Goal: Information Seeking & Learning: Learn about a topic

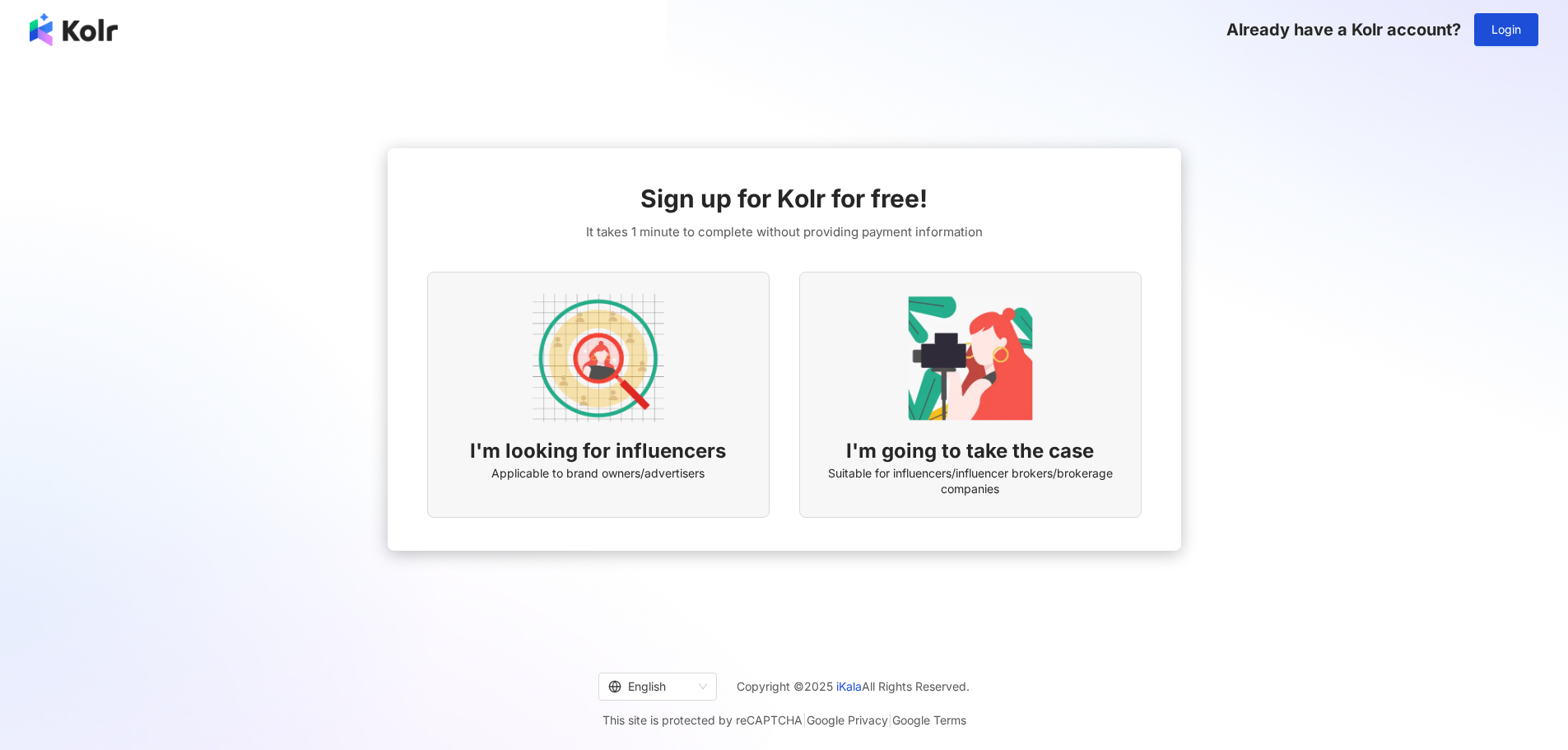
click at [610, 383] on img at bounding box center [598, 357] width 131 height 131
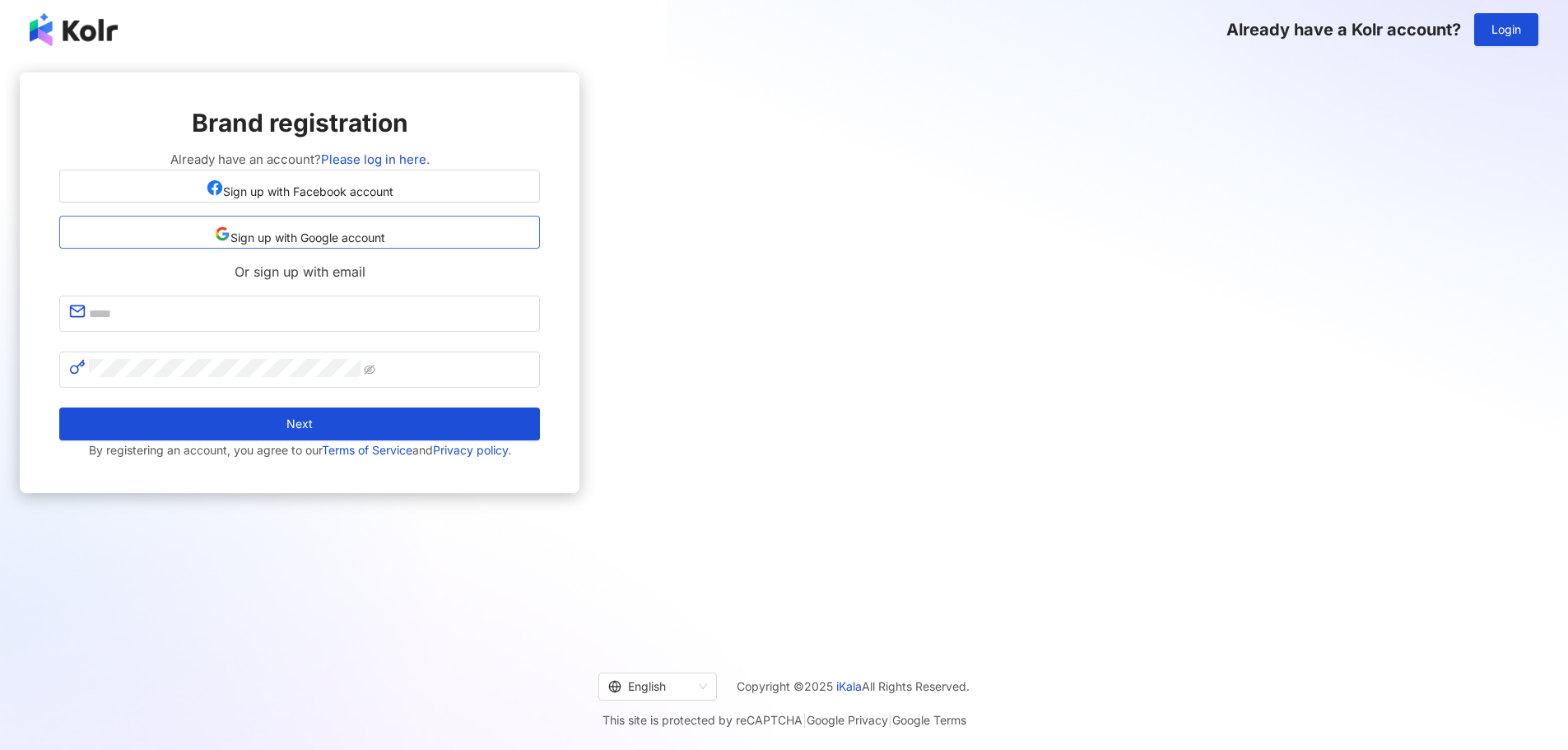
click at [386, 244] on span "Sign up with Google account" at bounding box center [308, 238] width 155 height 13
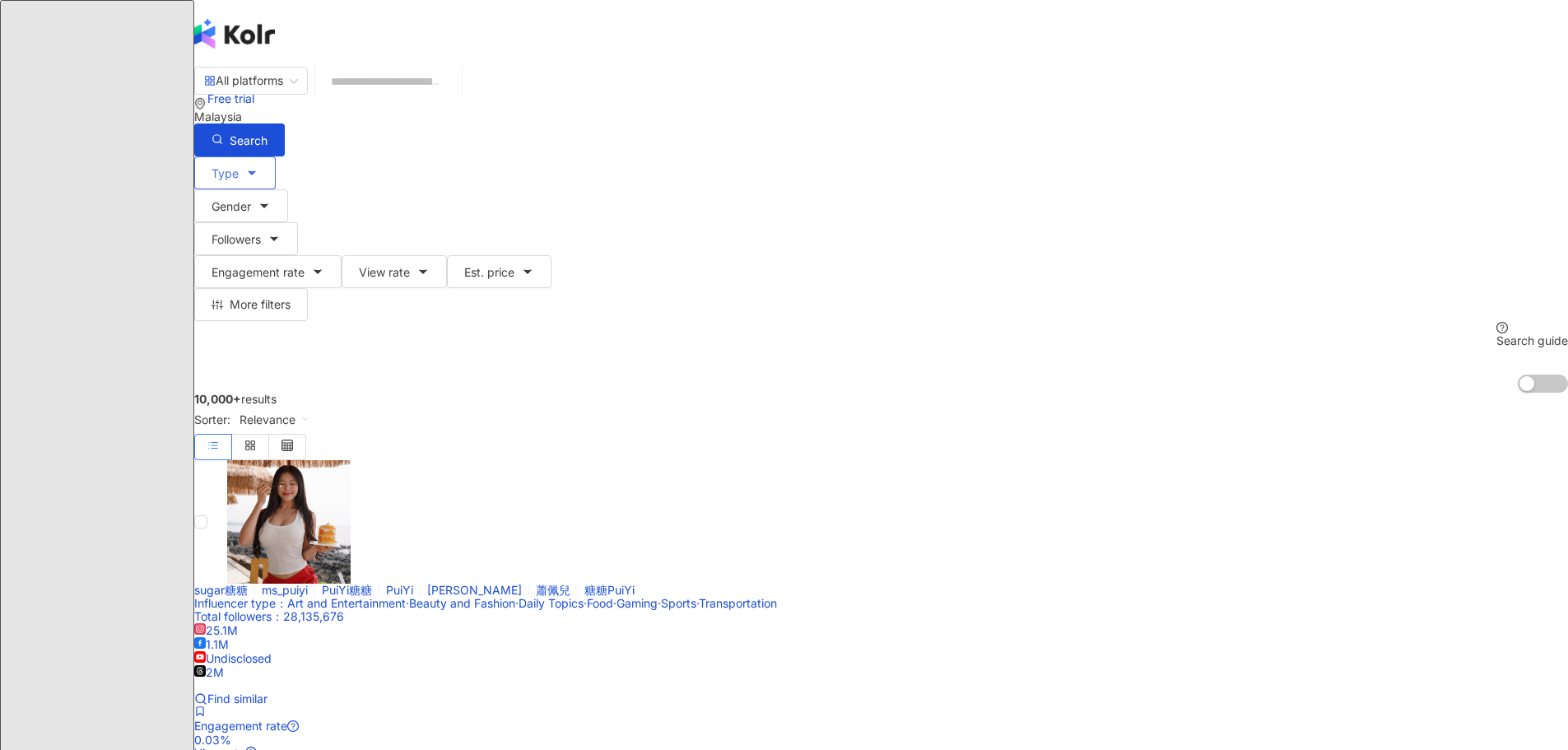
click at [239, 167] on span "Type" at bounding box center [225, 174] width 28 height 13
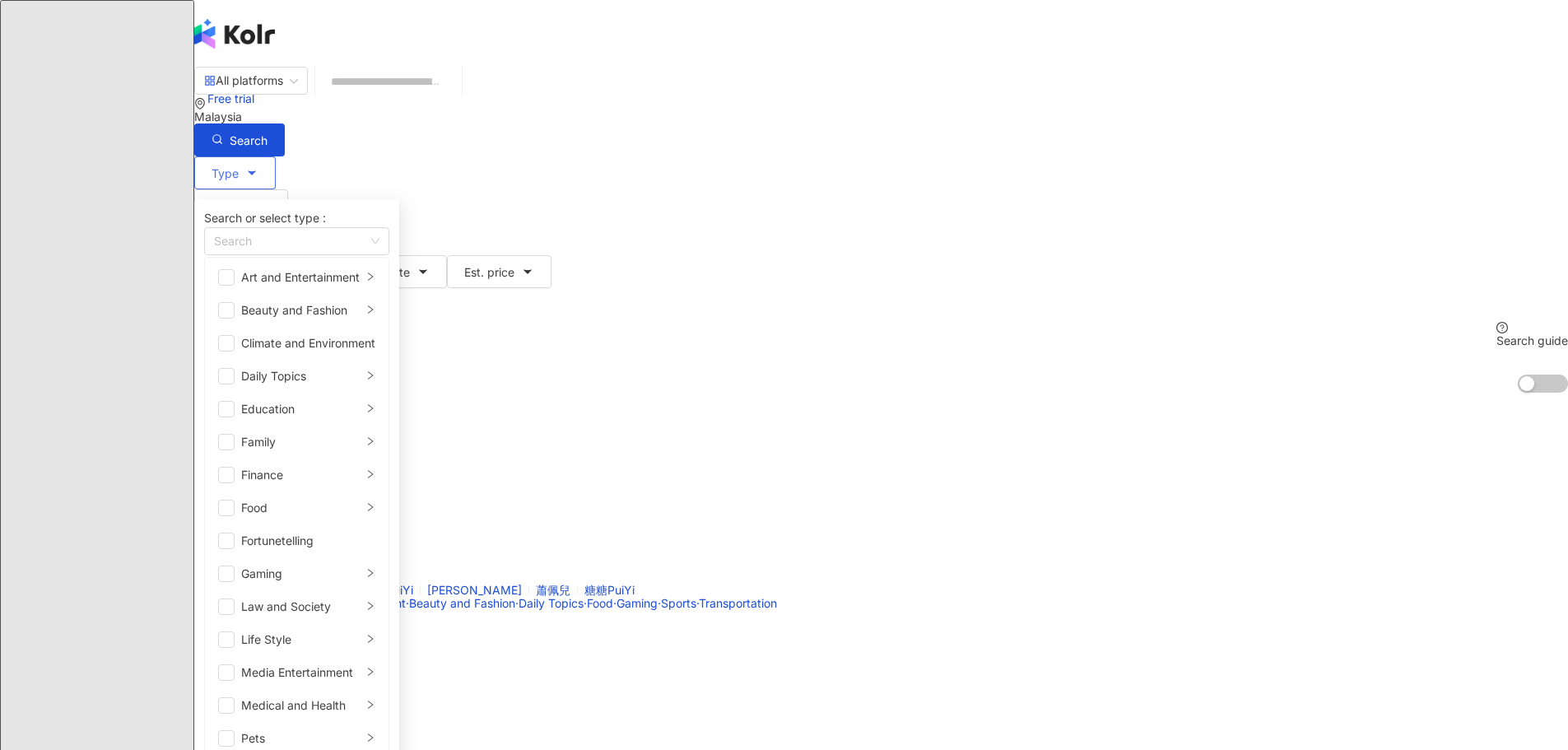
click at [239, 167] on span "Type" at bounding box center [225, 174] width 28 height 13
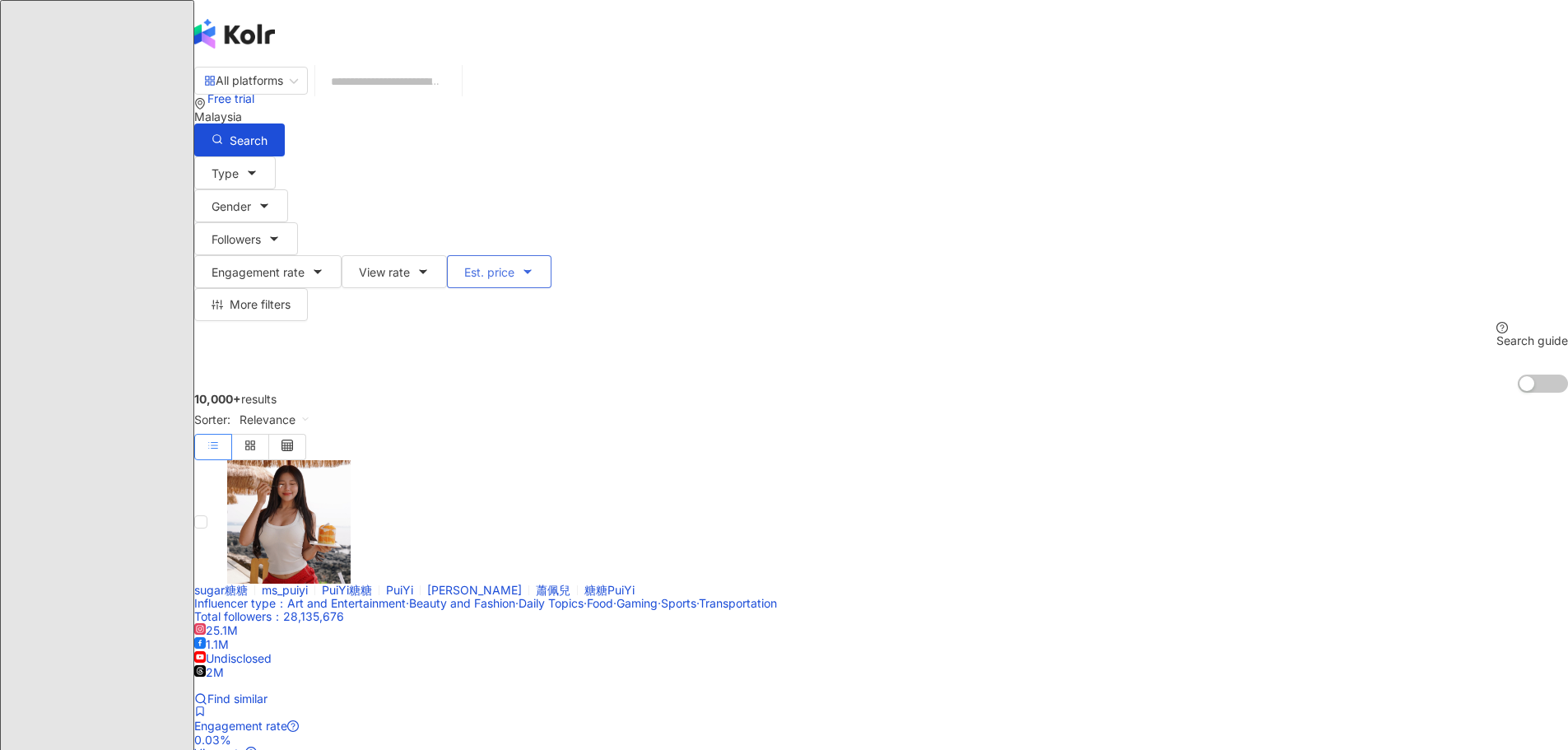
click at [514, 266] on span "Est. price" at bounding box center [489, 273] width 50 height 13
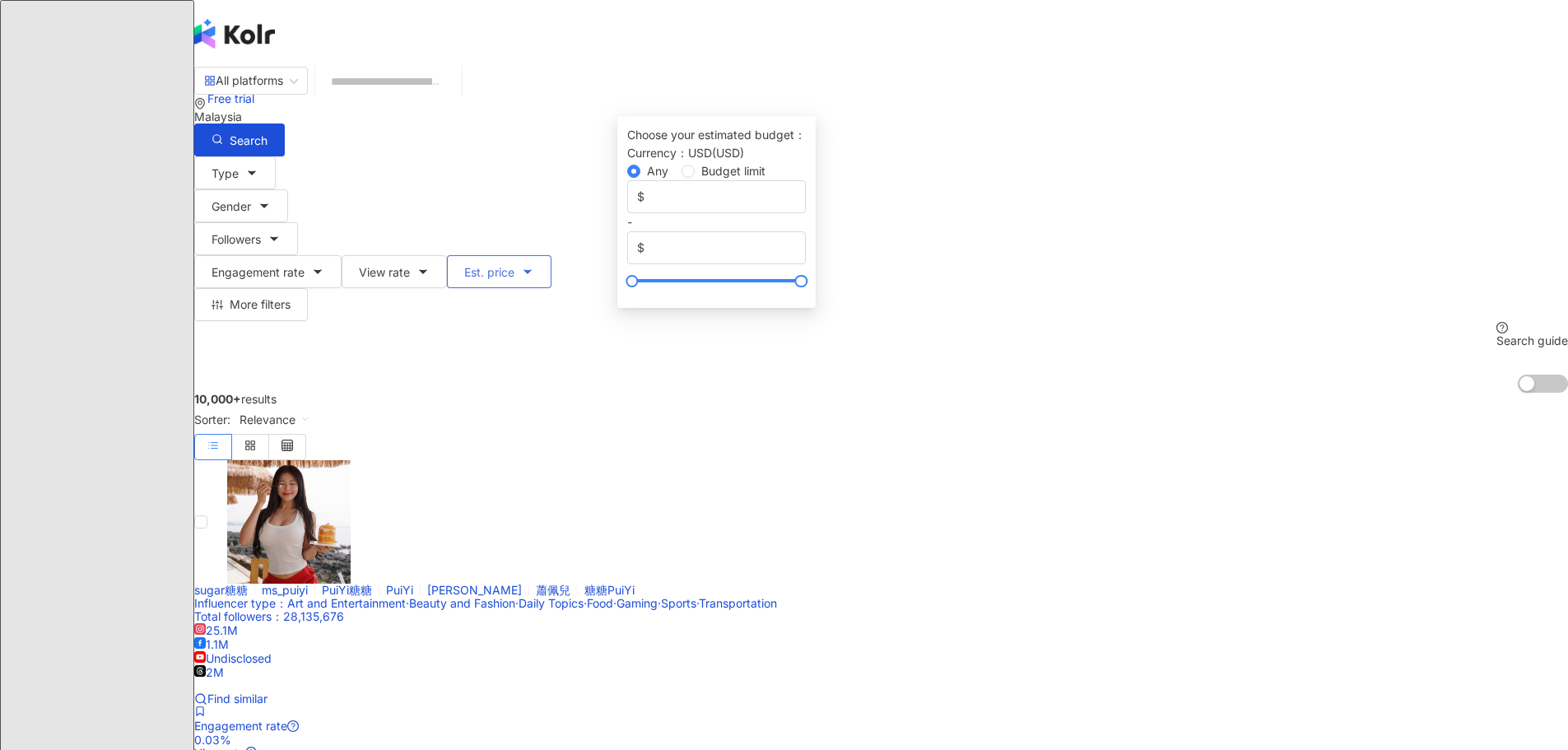
click at [514, 266] on span "Est. price" at bounding box center [489, 273] width 50 height 13
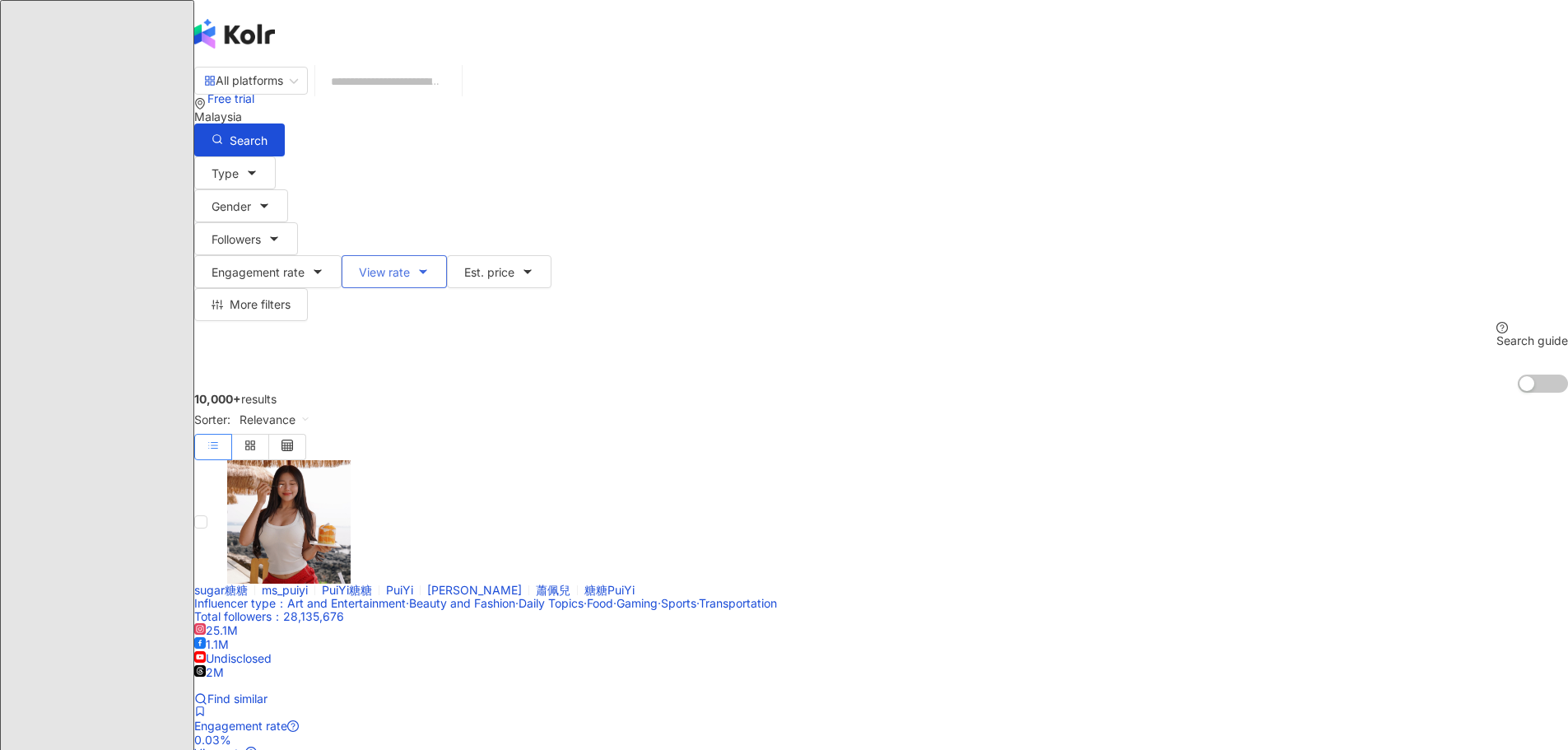
click at [410, 266] on span "View rate" at bounding box center [385, 273] width 51 height 13
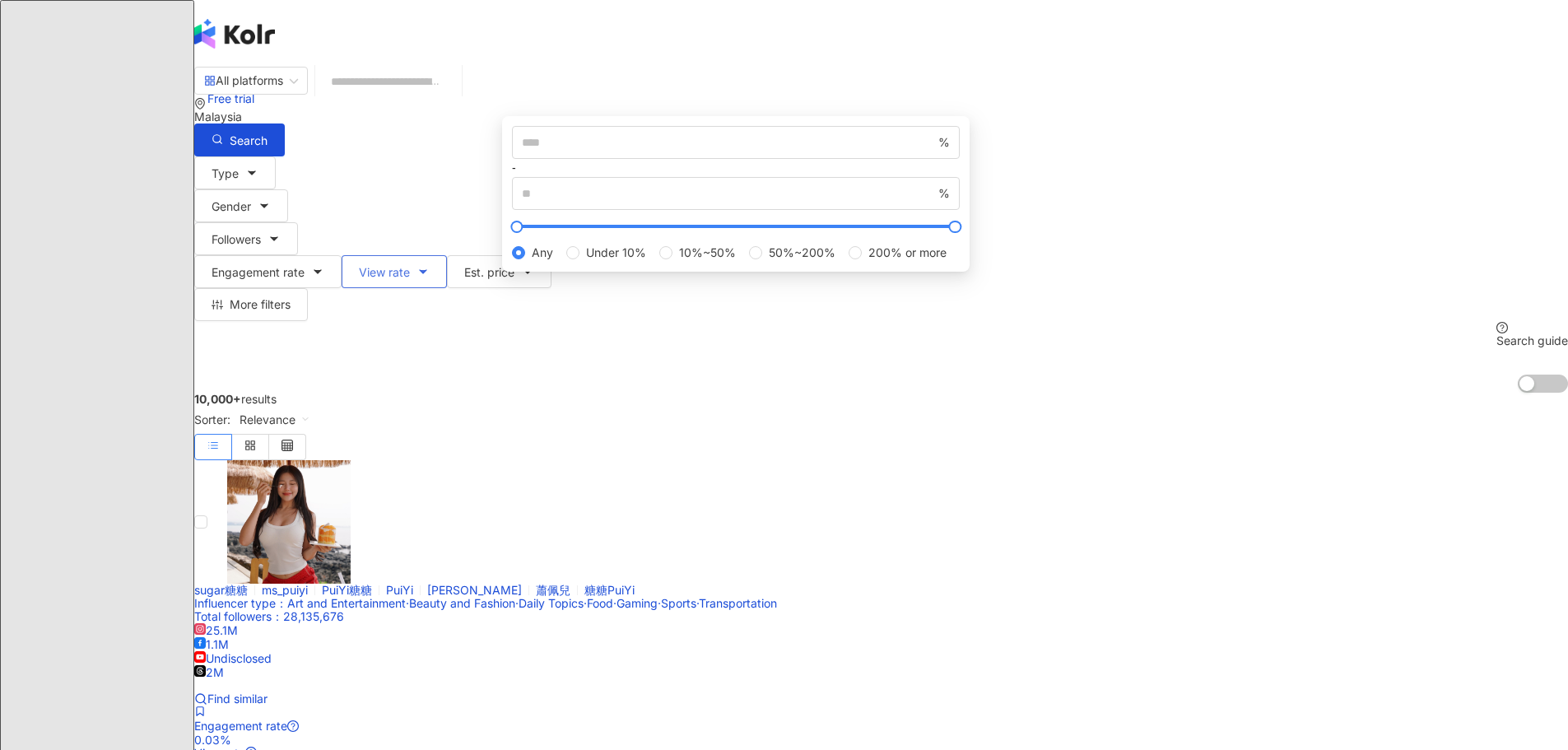
click at [410, 266] on span "View rate" at bounding box center [385, 273] width 51 height 13
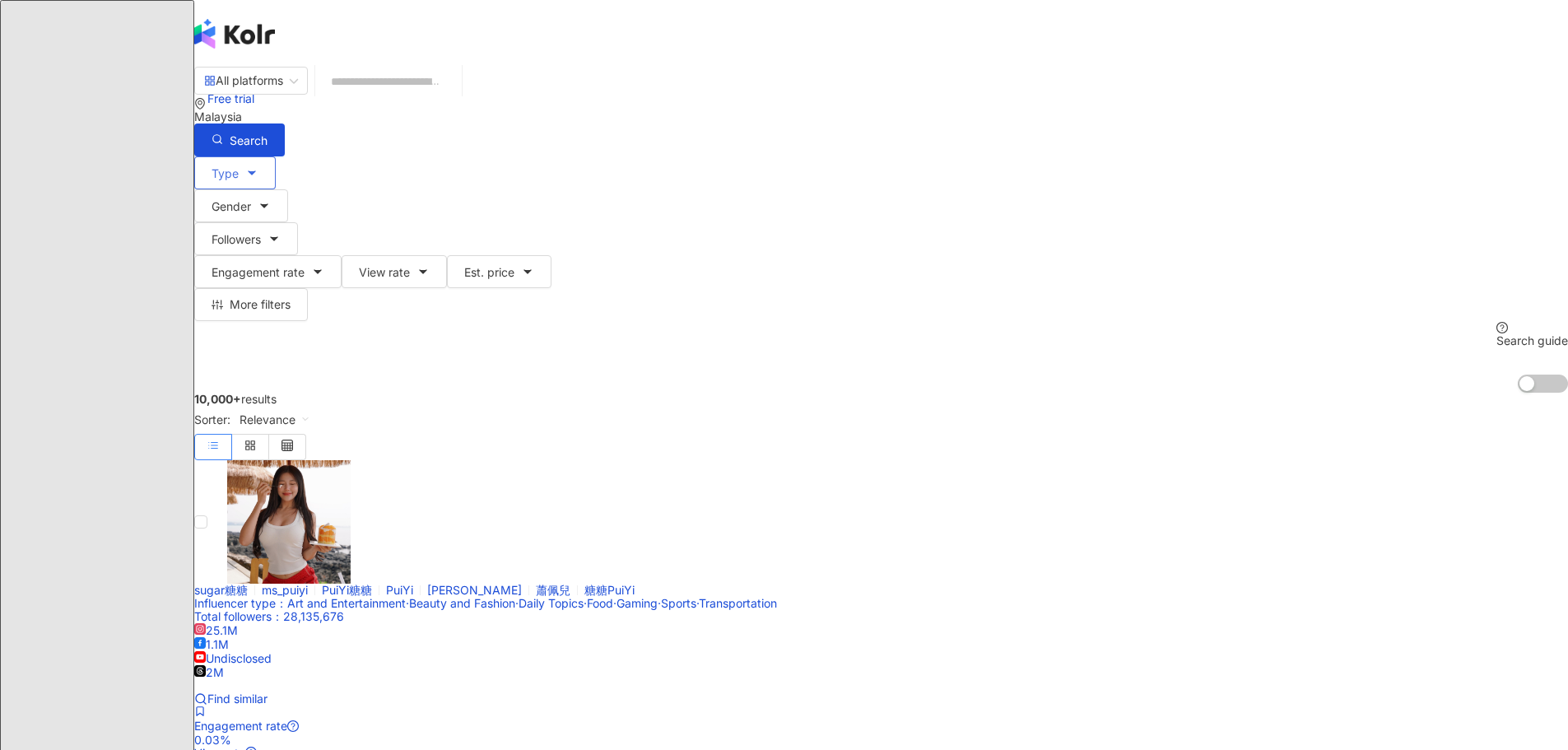
click at [259, 166] on icon "button" at bounding box center [252, 173] width 13 height 13
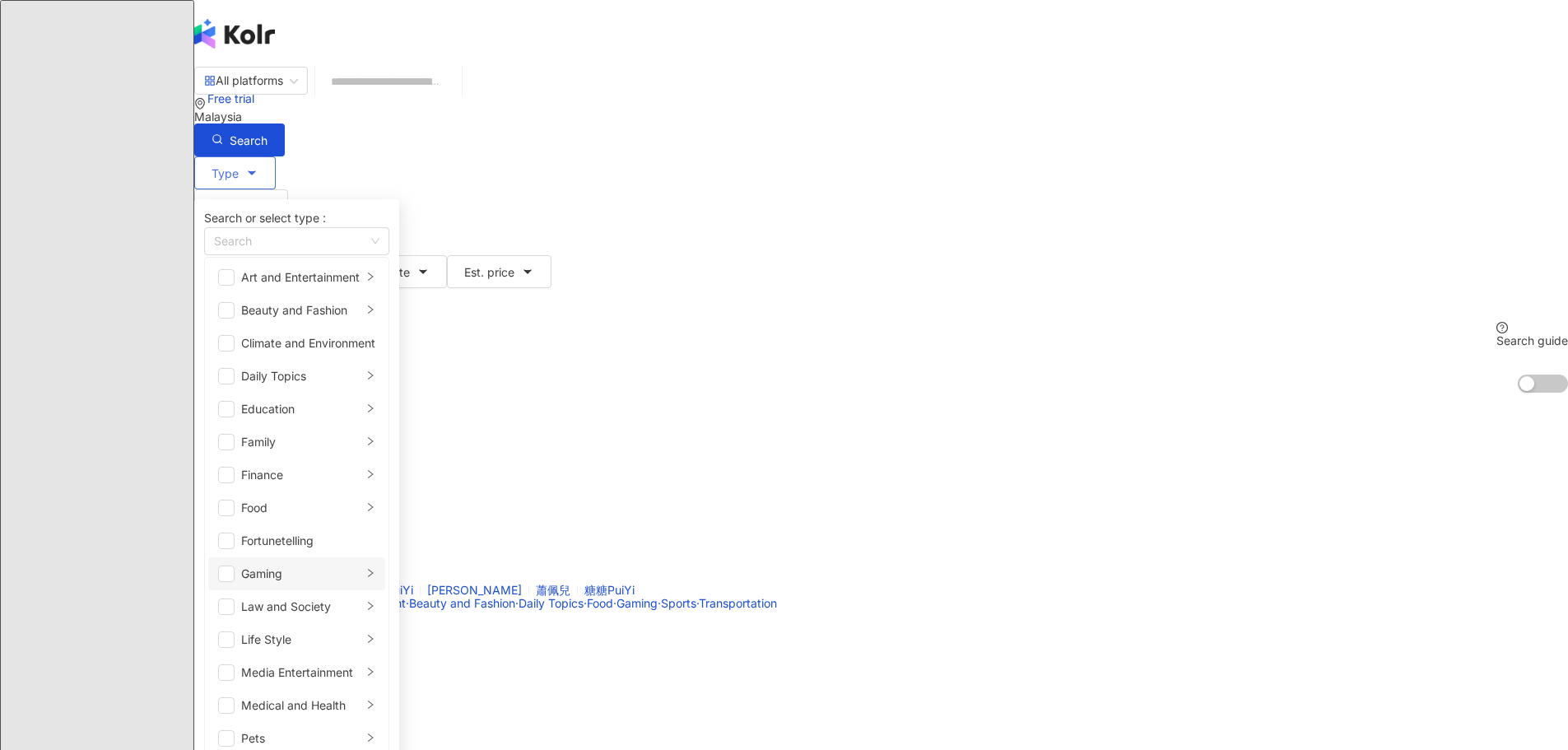
scroll to position [330, 0]
click at [363, 664] on div "Media Entertainment" at bounding box center [302, 673] width 121 height 18
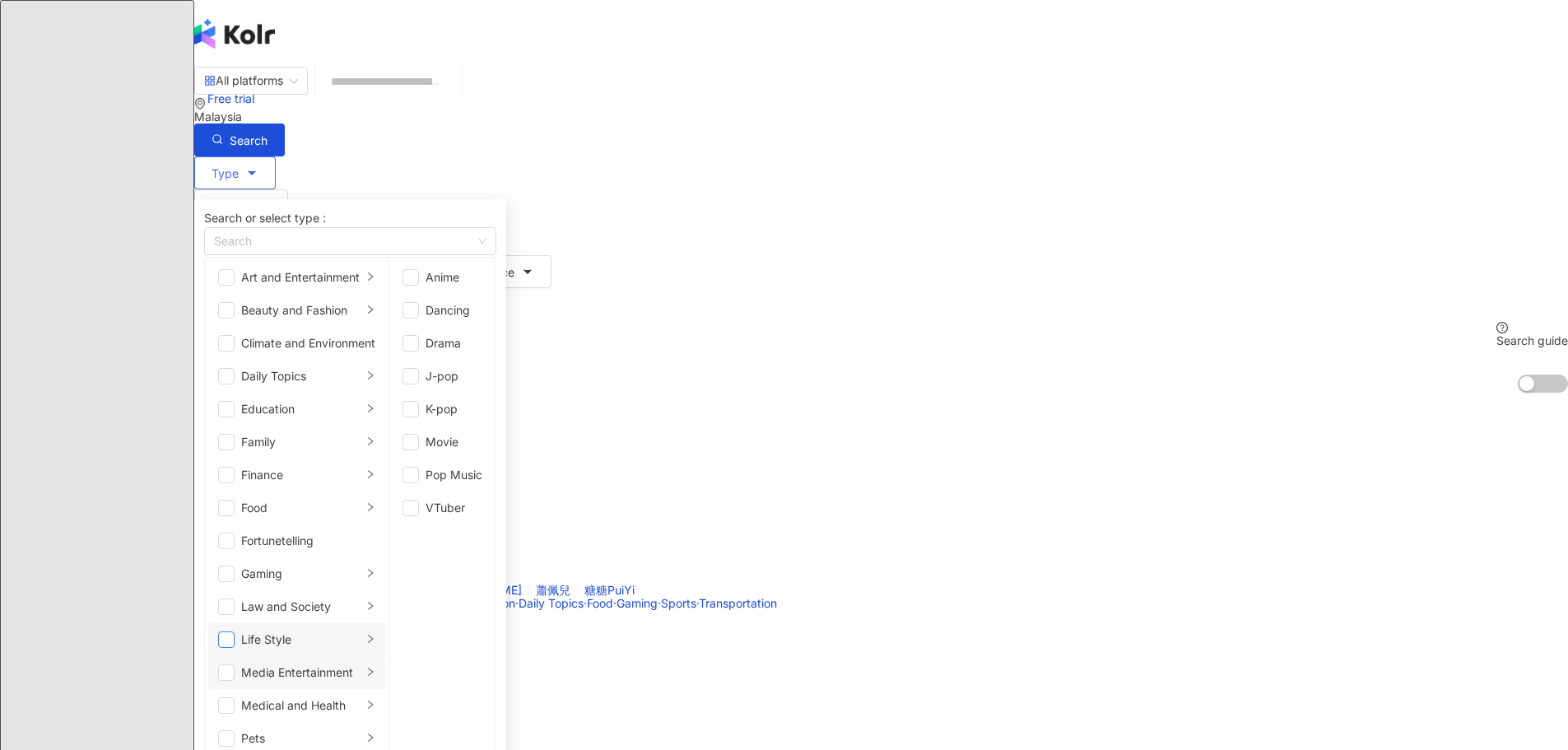
click at [235, 632] on span "button" at bounding box center [227, 640] width 17 height 17
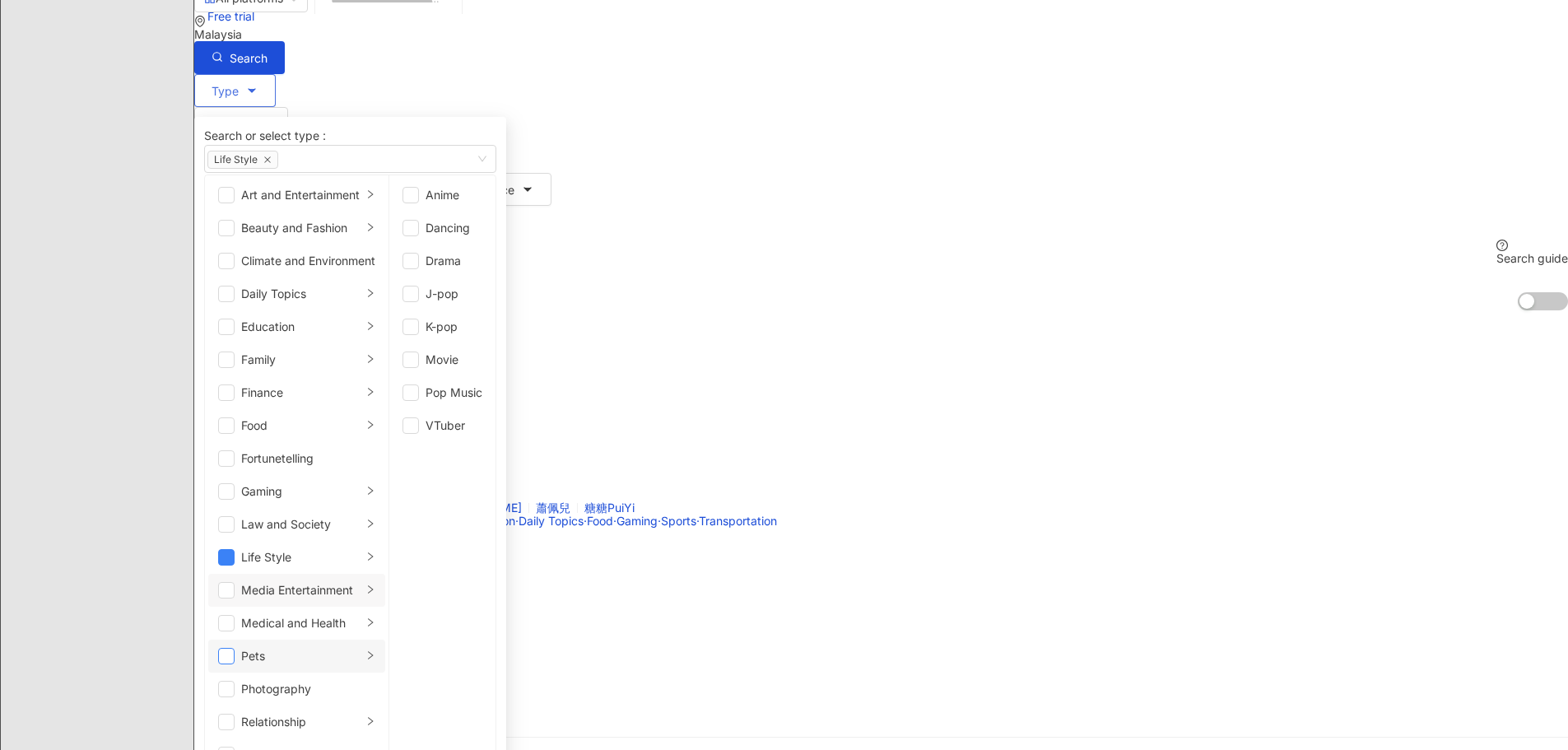
scroll to position [241, 0]
click at [363, 548] on div "Life Style" at bounding box center [302, 557] width 121 height 18
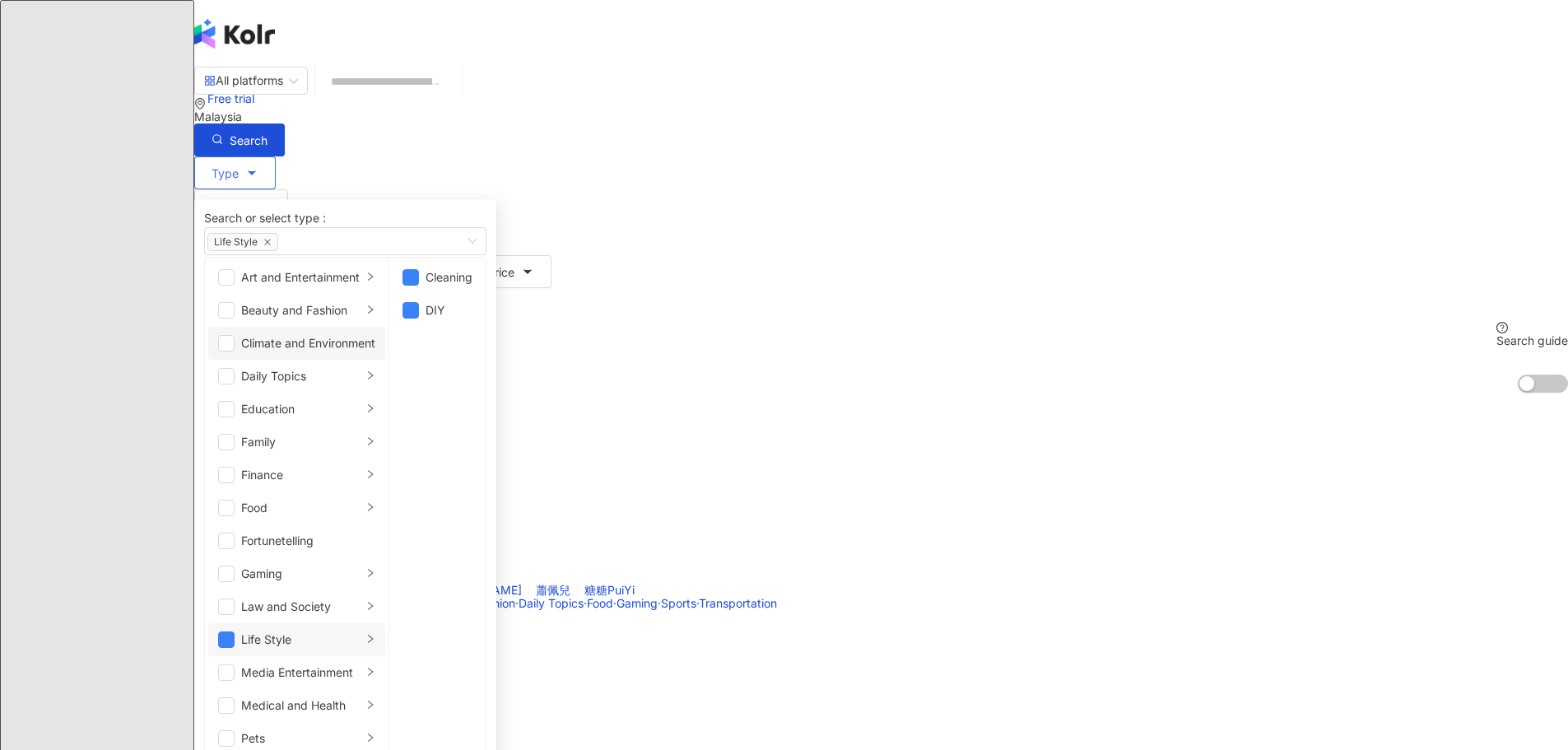
scroll to position [0, 0]
click at [363, 386] on div "Daily Topics" at bounding box center [302, 376] width 121 height 18
click at [363, 286] on div "Art and Entertainment" at bounding box center [302, 277] width 121 height 18
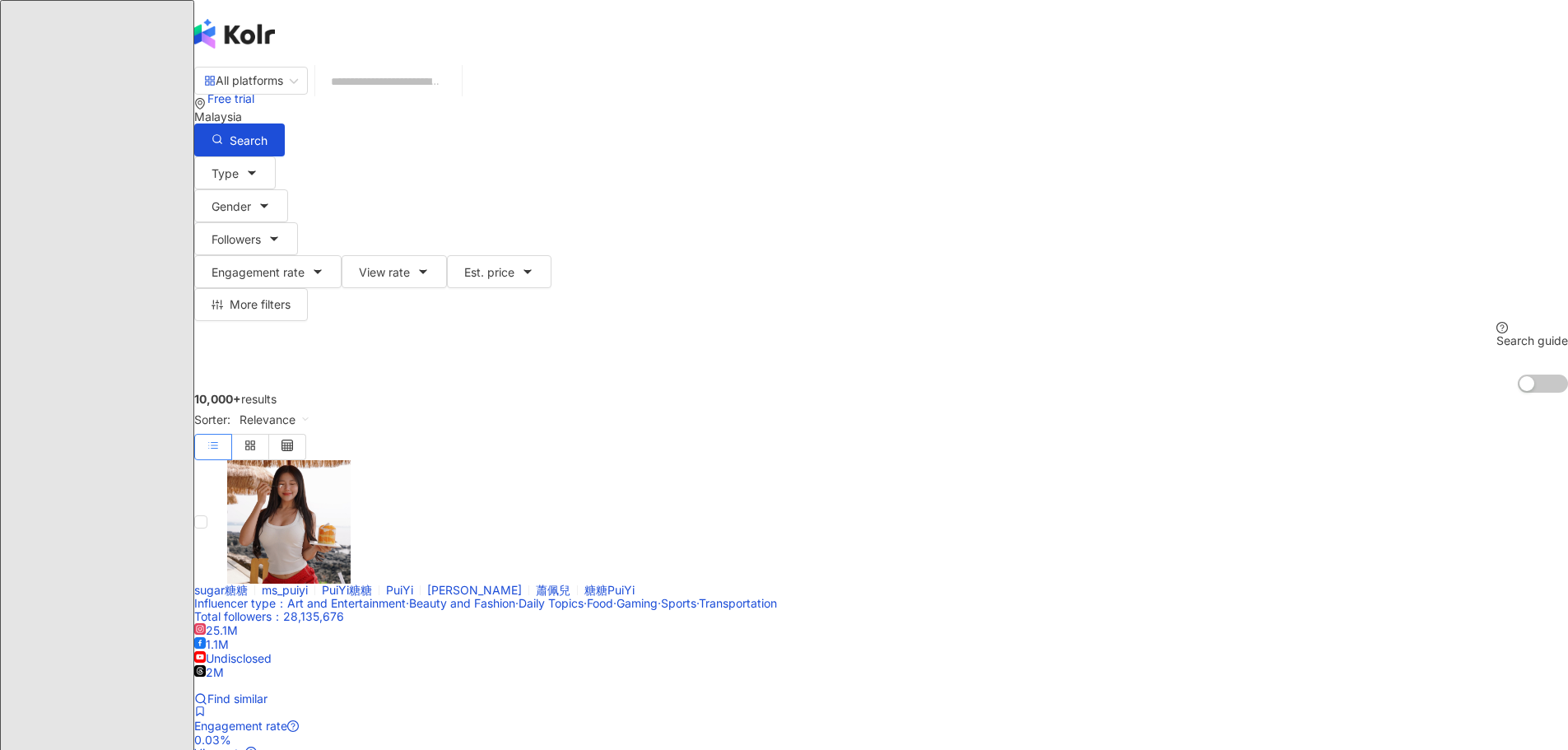
click at [1138, 393] on div "10,000+ results Sorter: Relevance" at bounding box center [881, 427] width 1374 height 68
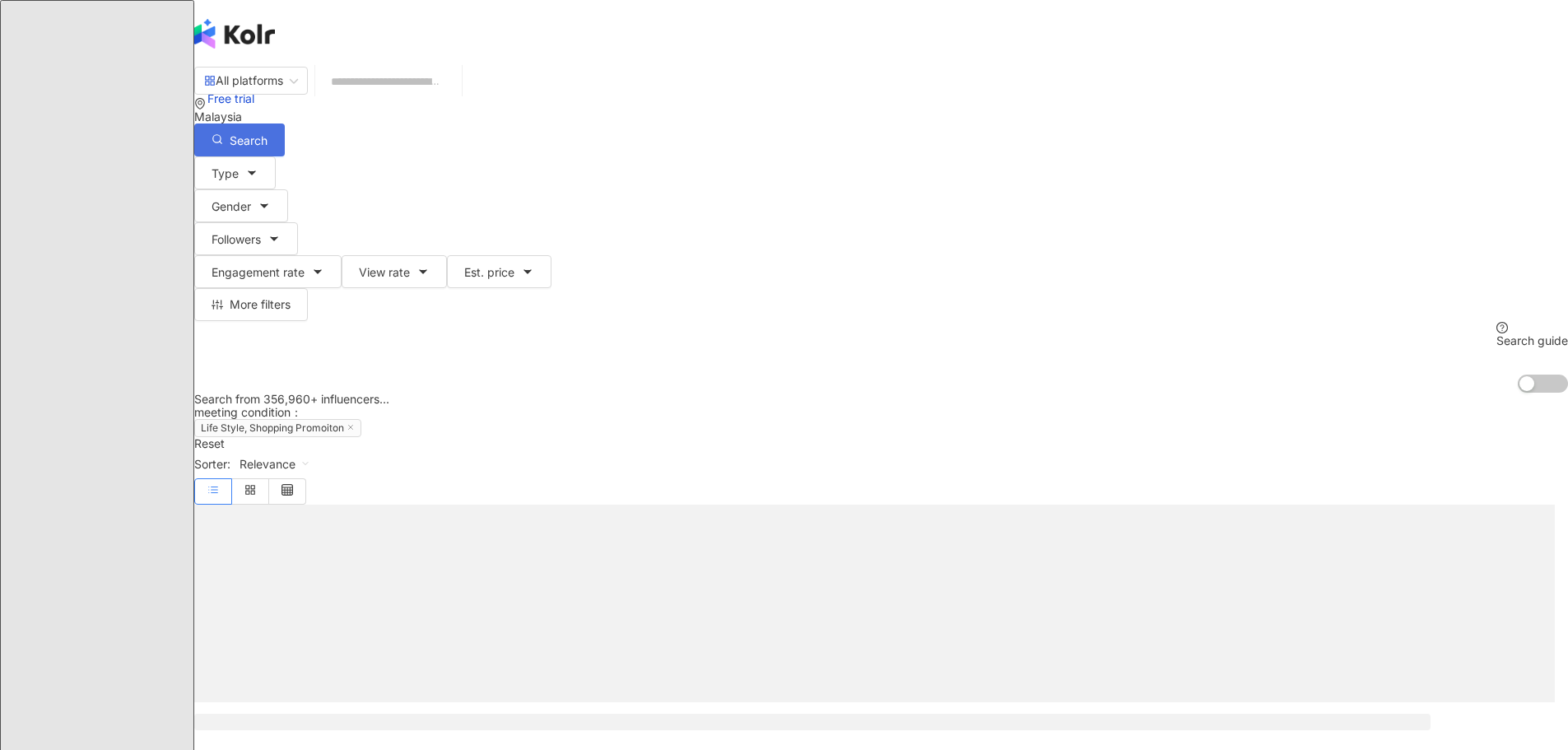
click at [285, 124] on button "Search" at bounding box center [240, 140] width 91 height 33
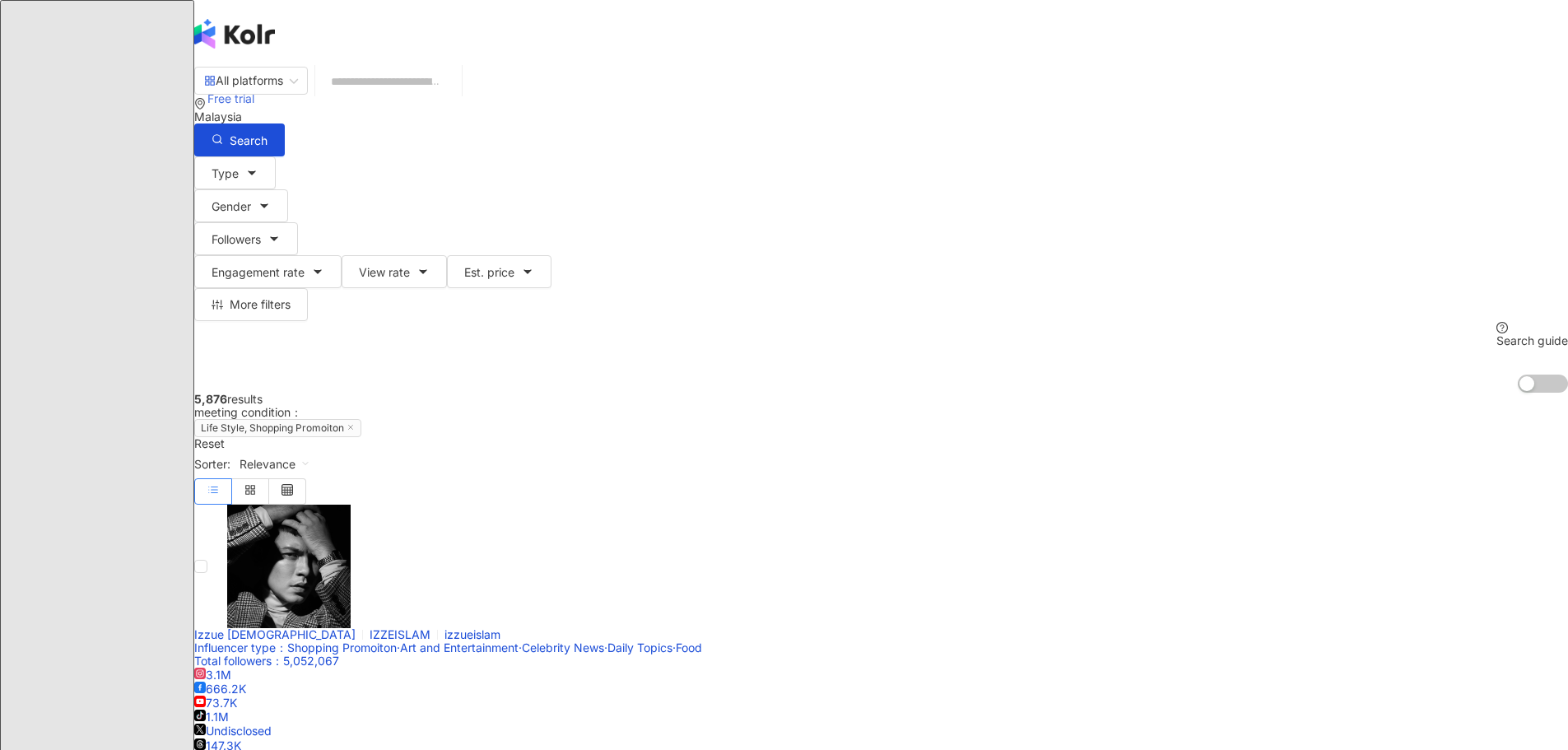
click at [1144, 66] on div "Free trial" at bounding box center [881, 99] width 1374 height 66
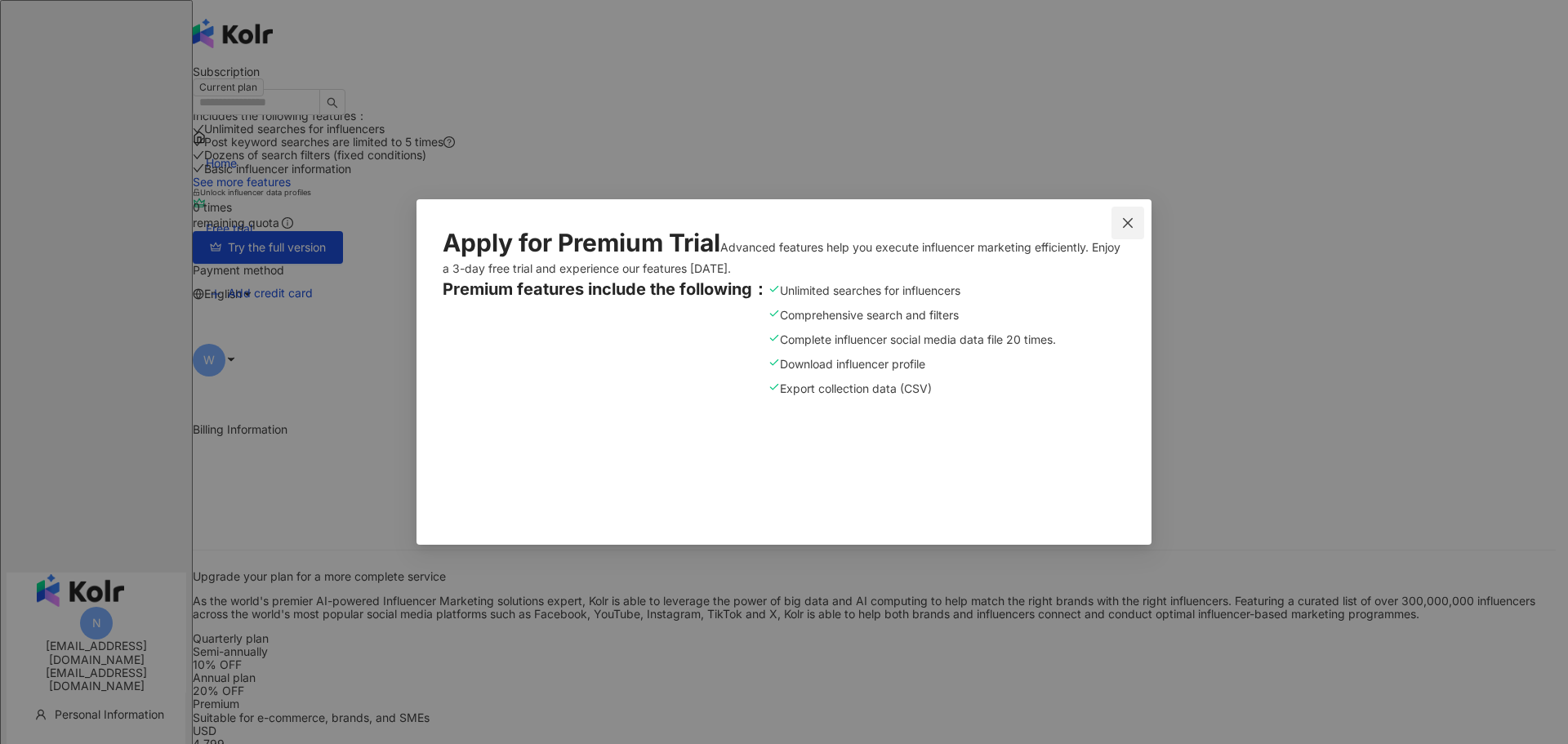
click at [1126, 217] on icon "close" at bounding box center [1127, 223] width 13 height 13
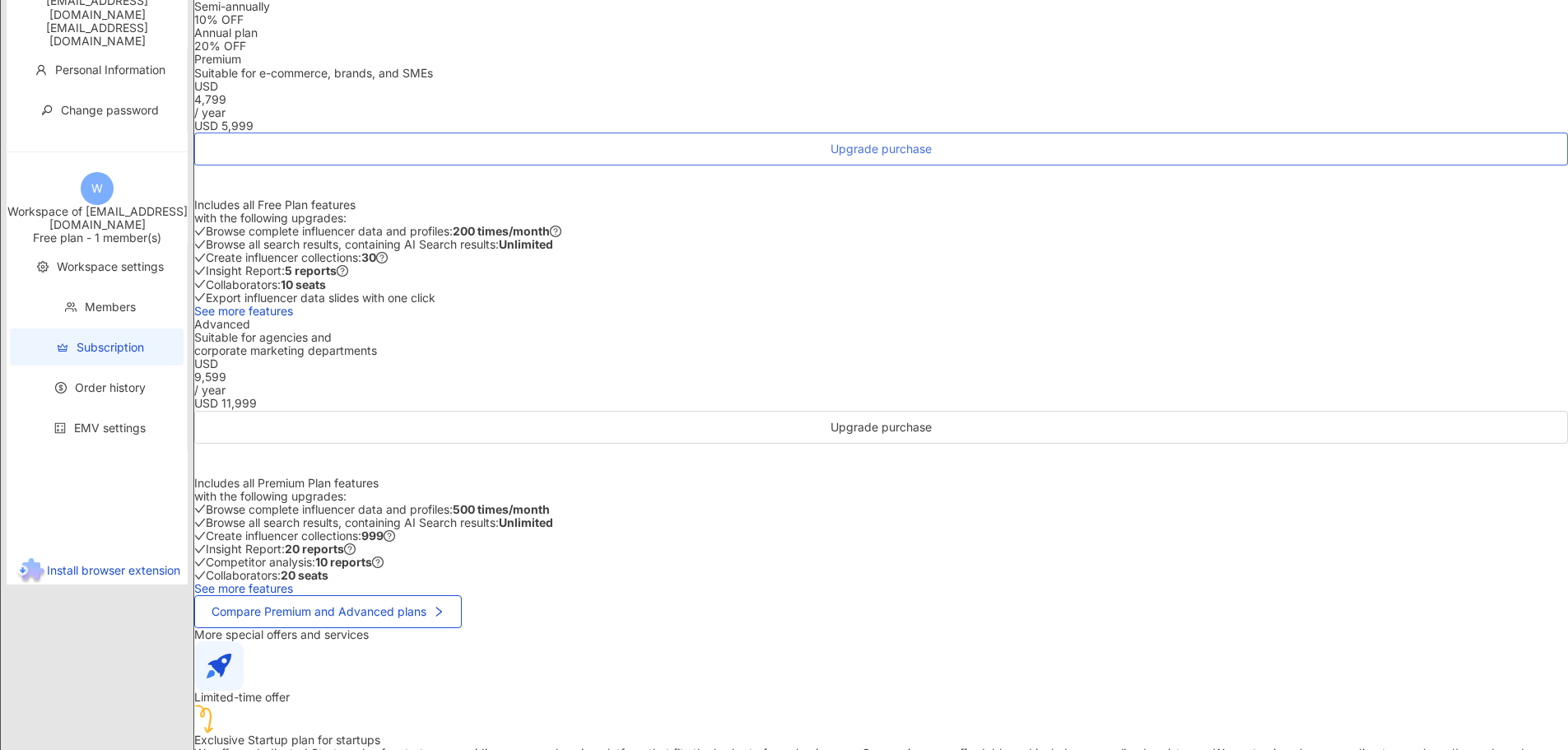
scroll to position [741, 0]
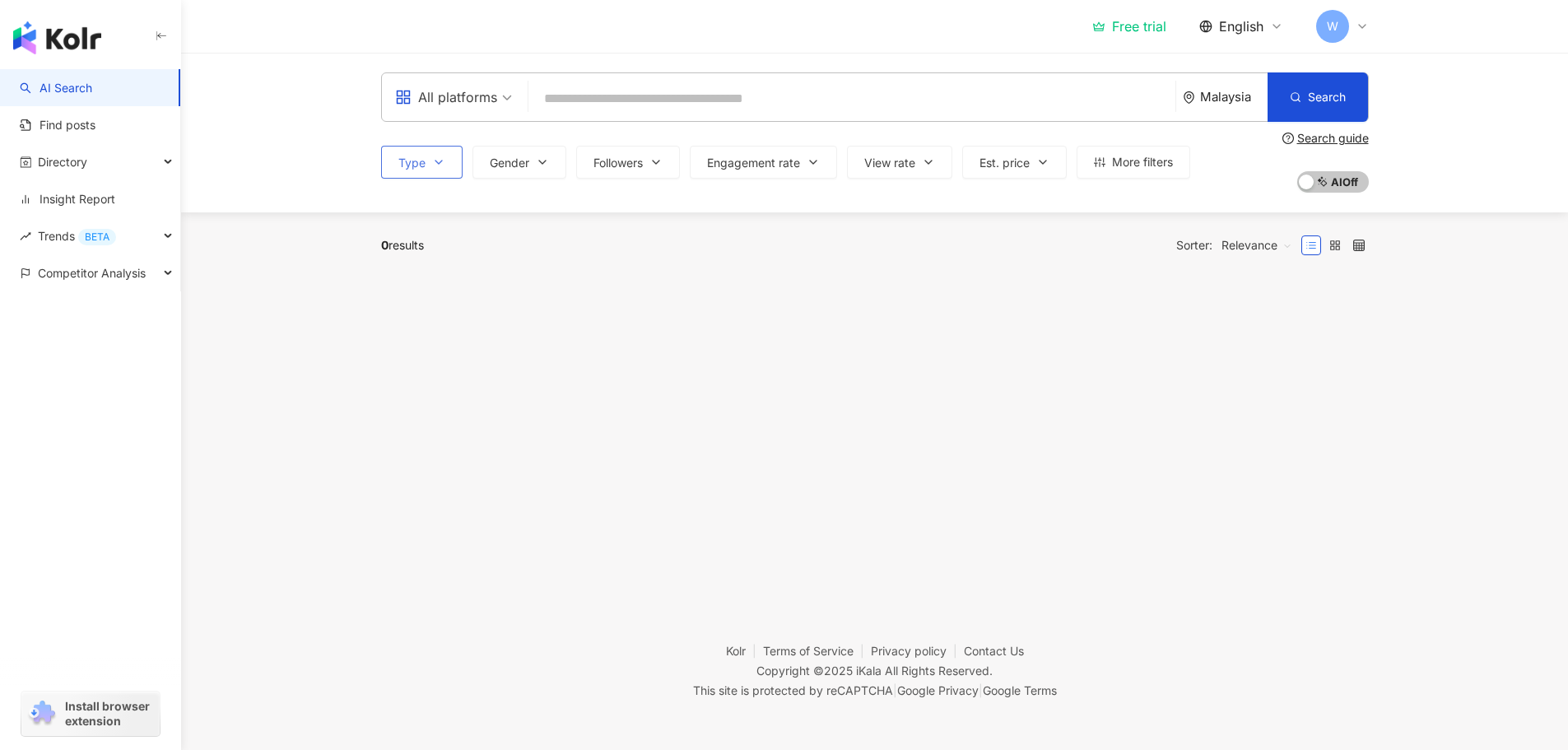
click at [426, 166] on button "Type" at bounding box center [421, 162] width 82 height 33
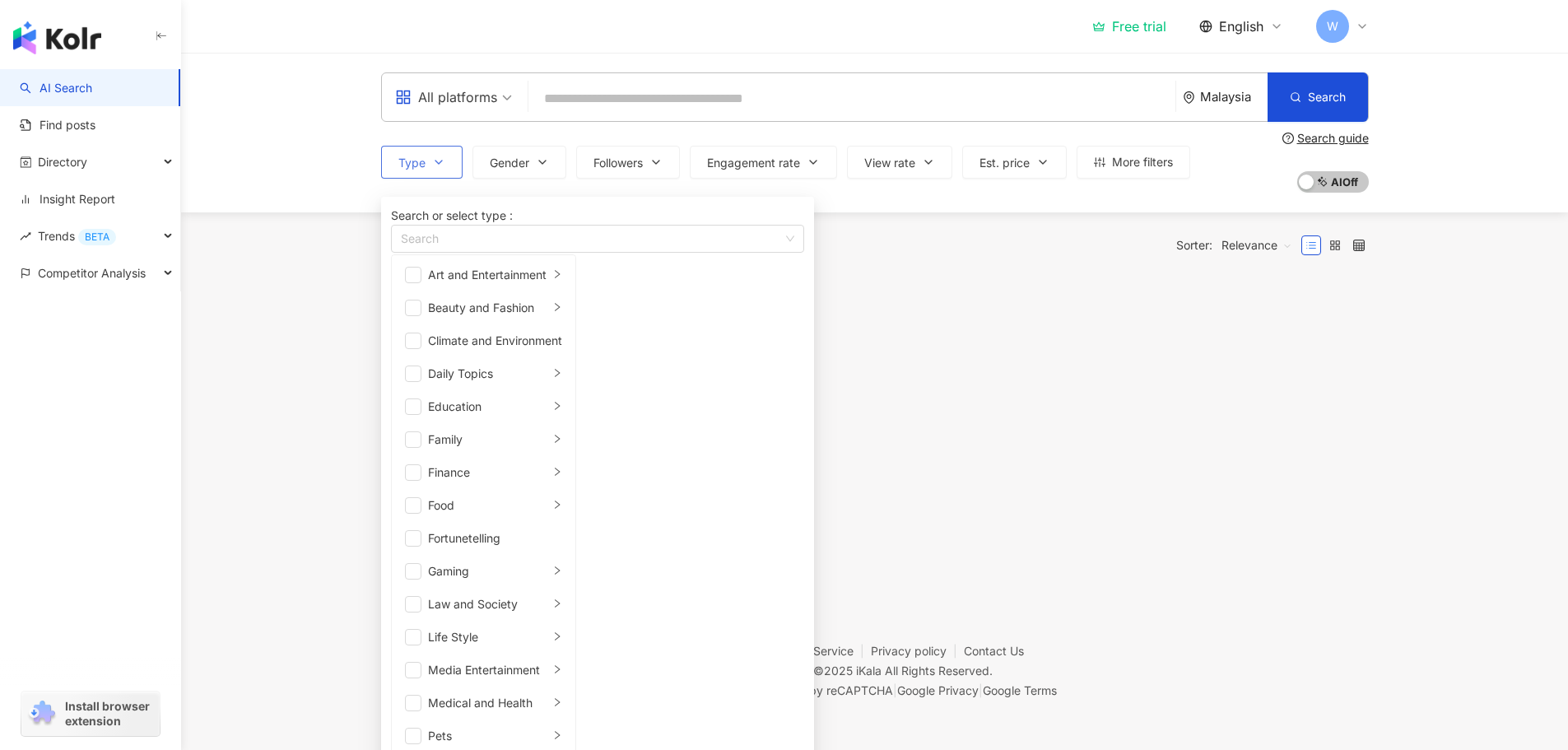
click at [428, 163] on button "Type Search or select type : Search Art and Entertainment Beauty and Fashion Cl…" at bounding box center [421, 162] width 82 height 33
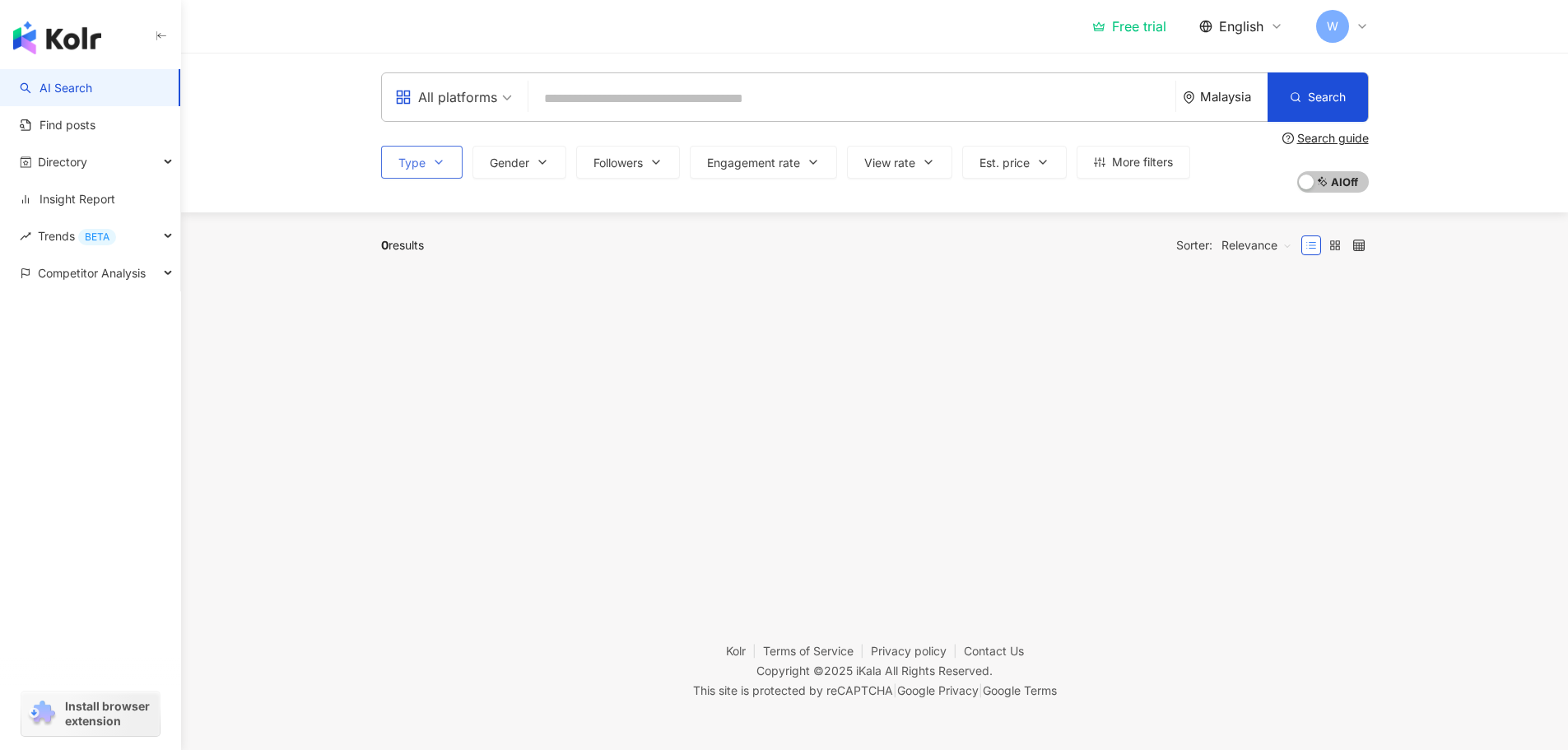
click at [428, 163] on button "Type" at bounding box center [421, 162] width 82 height 33
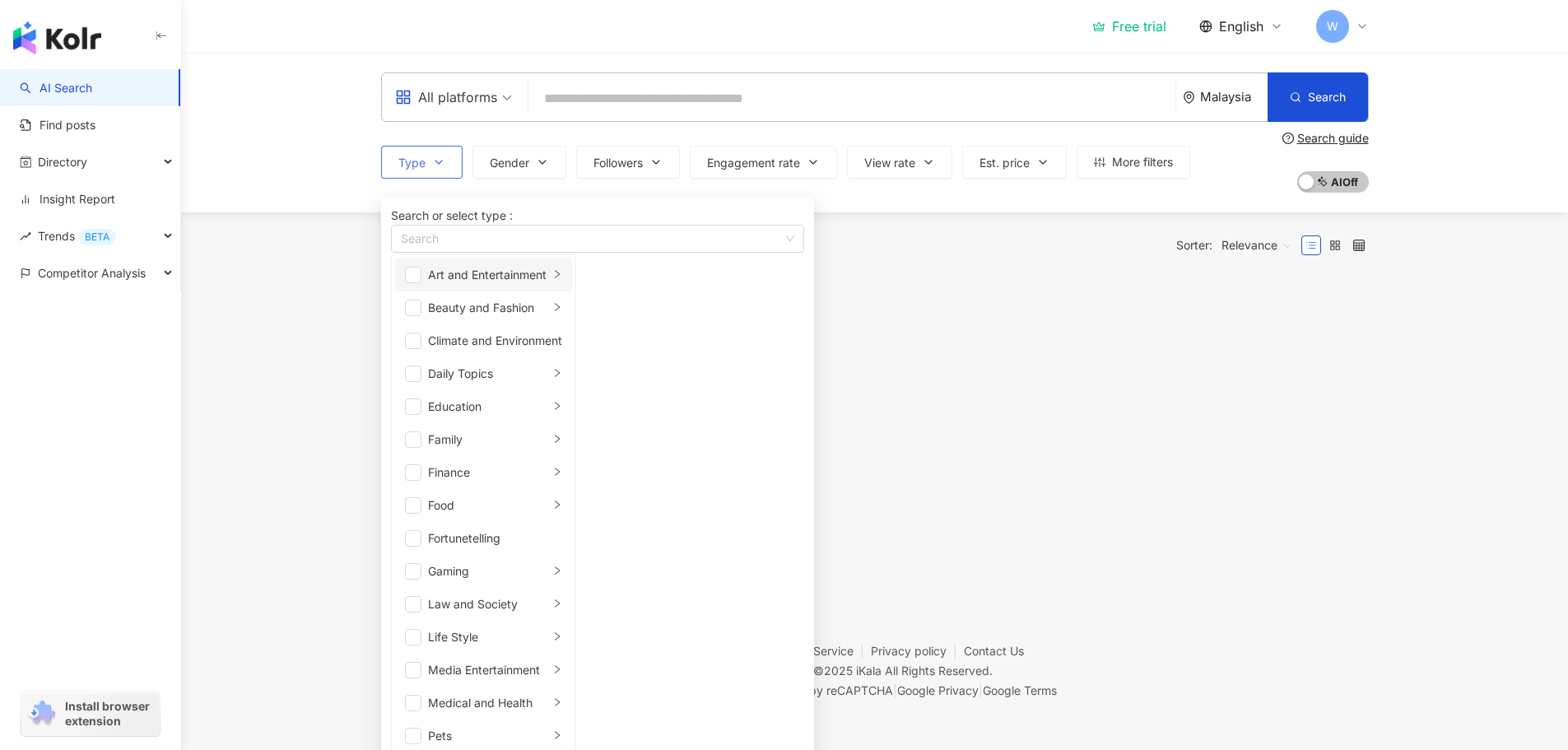
click at [427, 291] on li "Art and Entertainment" at bounding box center [483, 275] width 177 height 33
click at [421, 283] on span "button" at bounding box center [413, 275] width 17 height 17
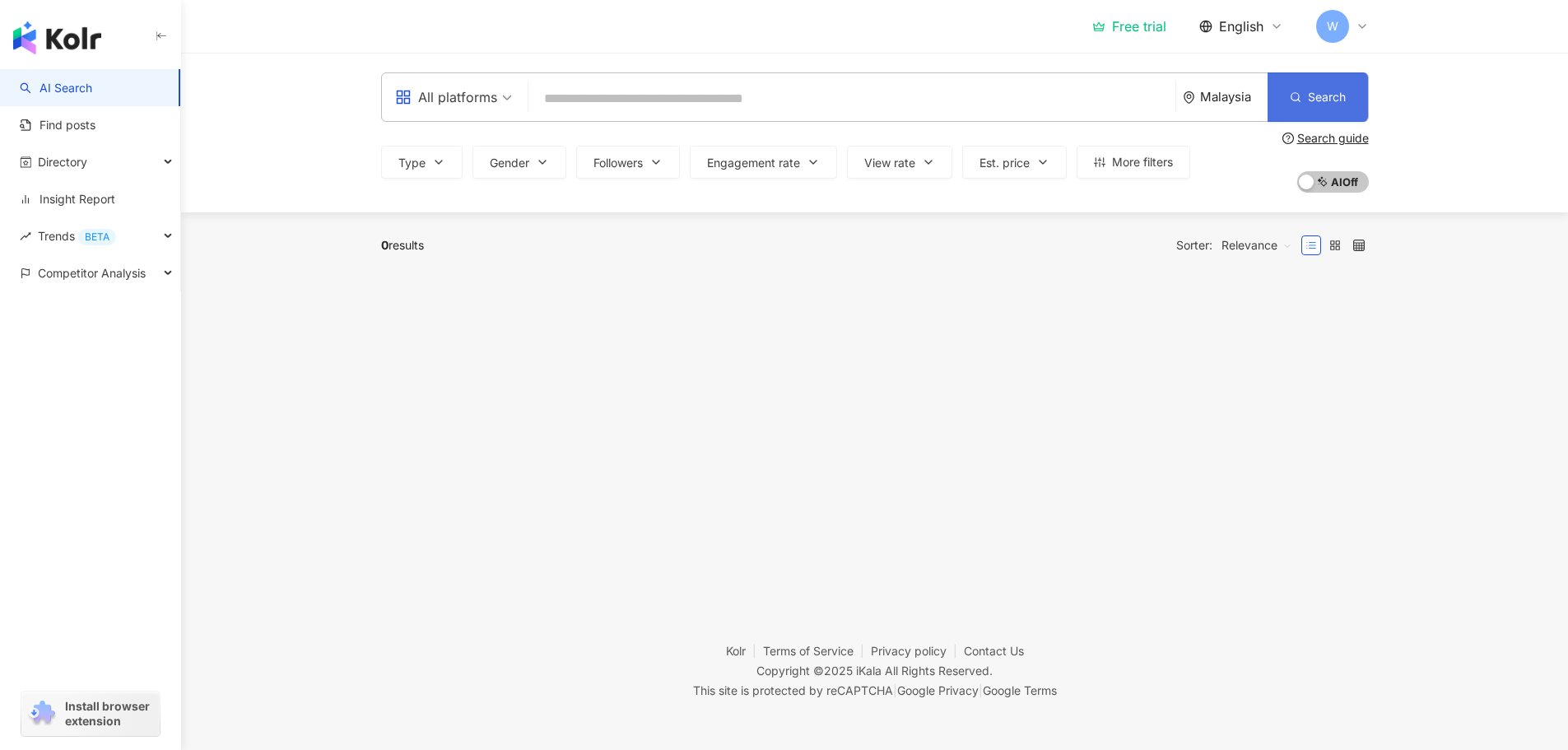
click at [1310, 98] on span "Search" at bounding box center [1327, 97] width 38 height 13
click at [517, 164] on span "Gender" at bounding box center [510, 162] width 39 height 13
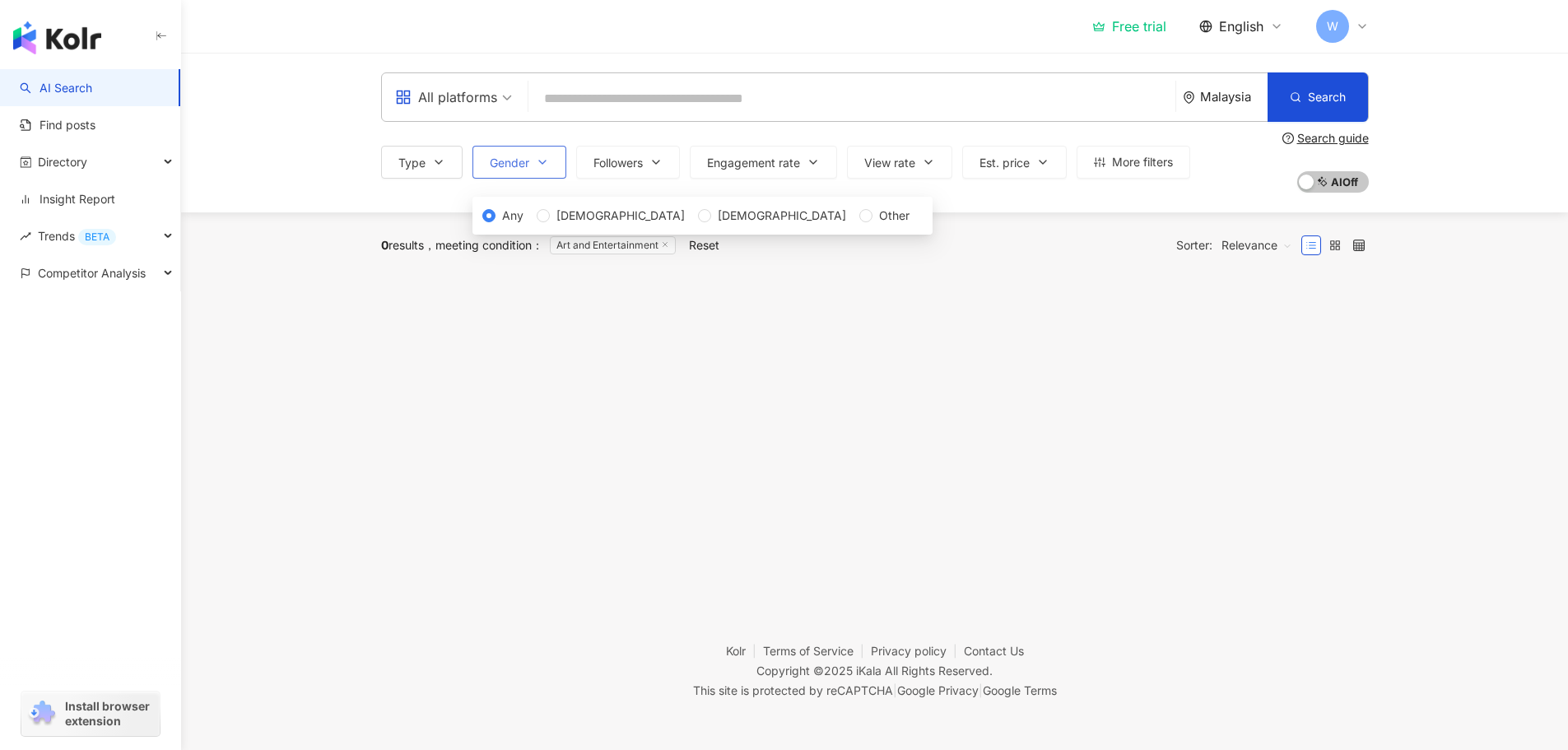
click at [517, 164] on span "Gender" at bounding box center [510, 162] width 39 height 13
click at [156, 33] on icon "button" at bounding box center [162, 36] width 13 height 13
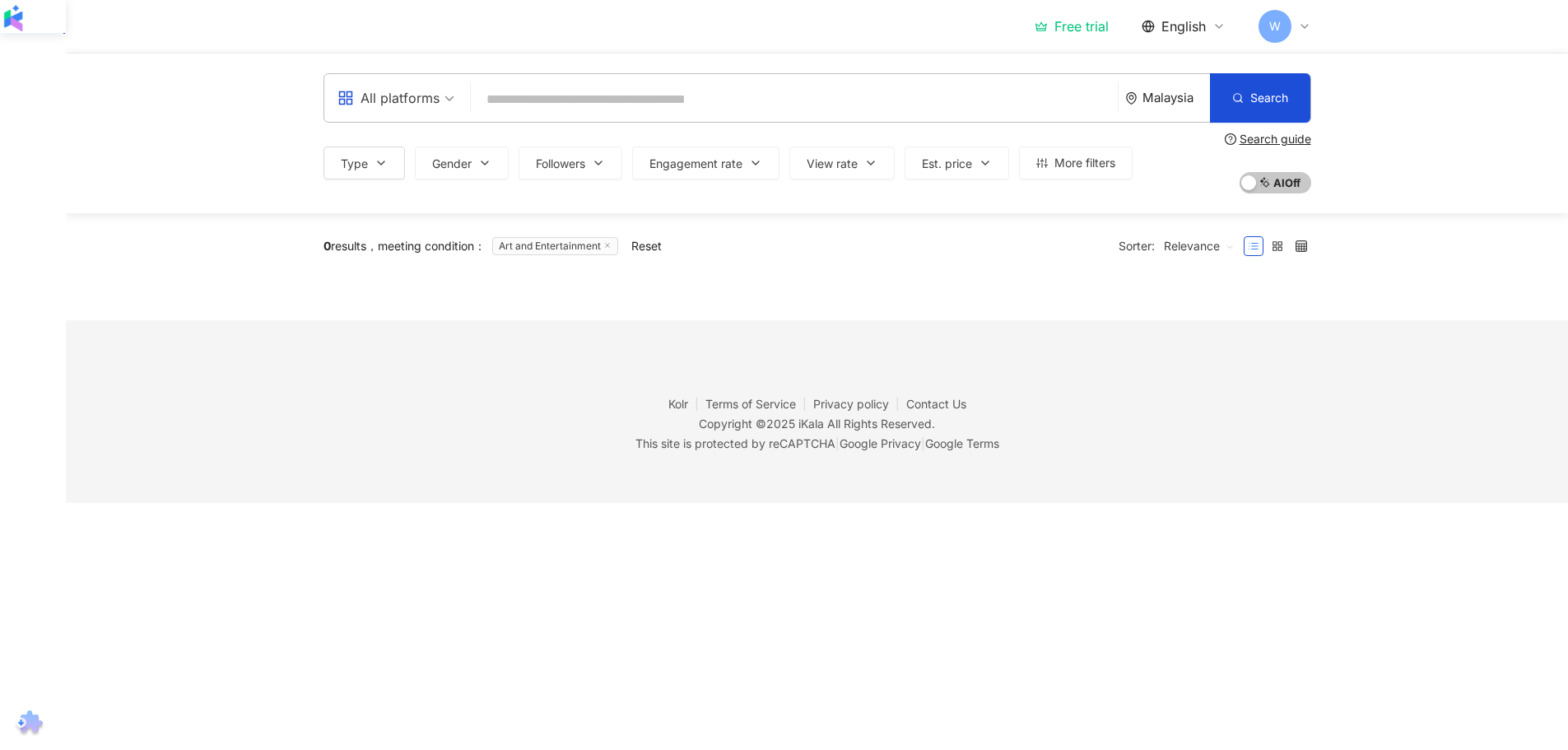
click at [662, 247] on div "Reset" at bounding box center [646, 246] width 30 height 13
click at [1085, 23] on div "Free trial" at bounding box center [1071, 27] width 74 height 17
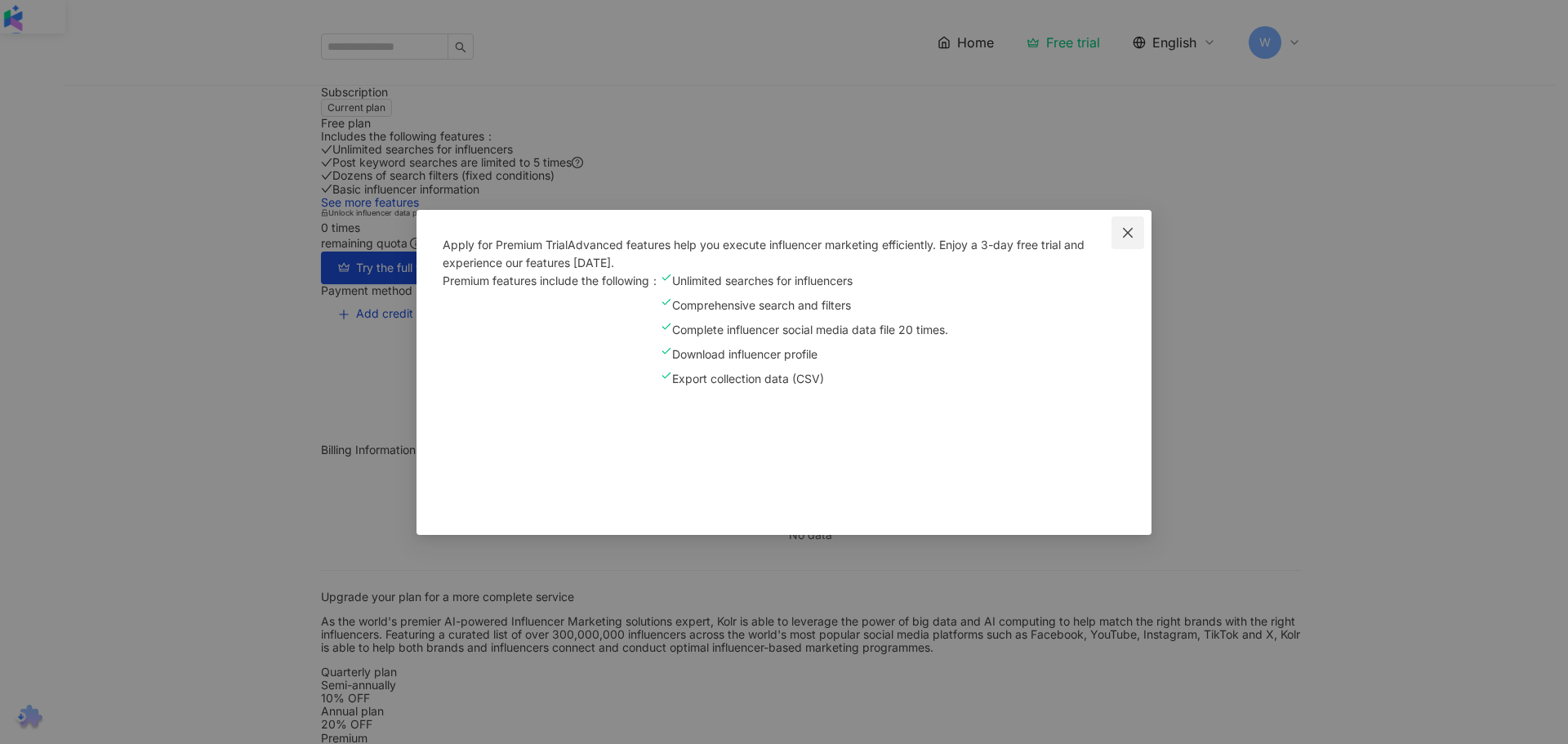
click at [1133, 228] on icon "close" at bounding box center [1127, 232] width 10 height 10
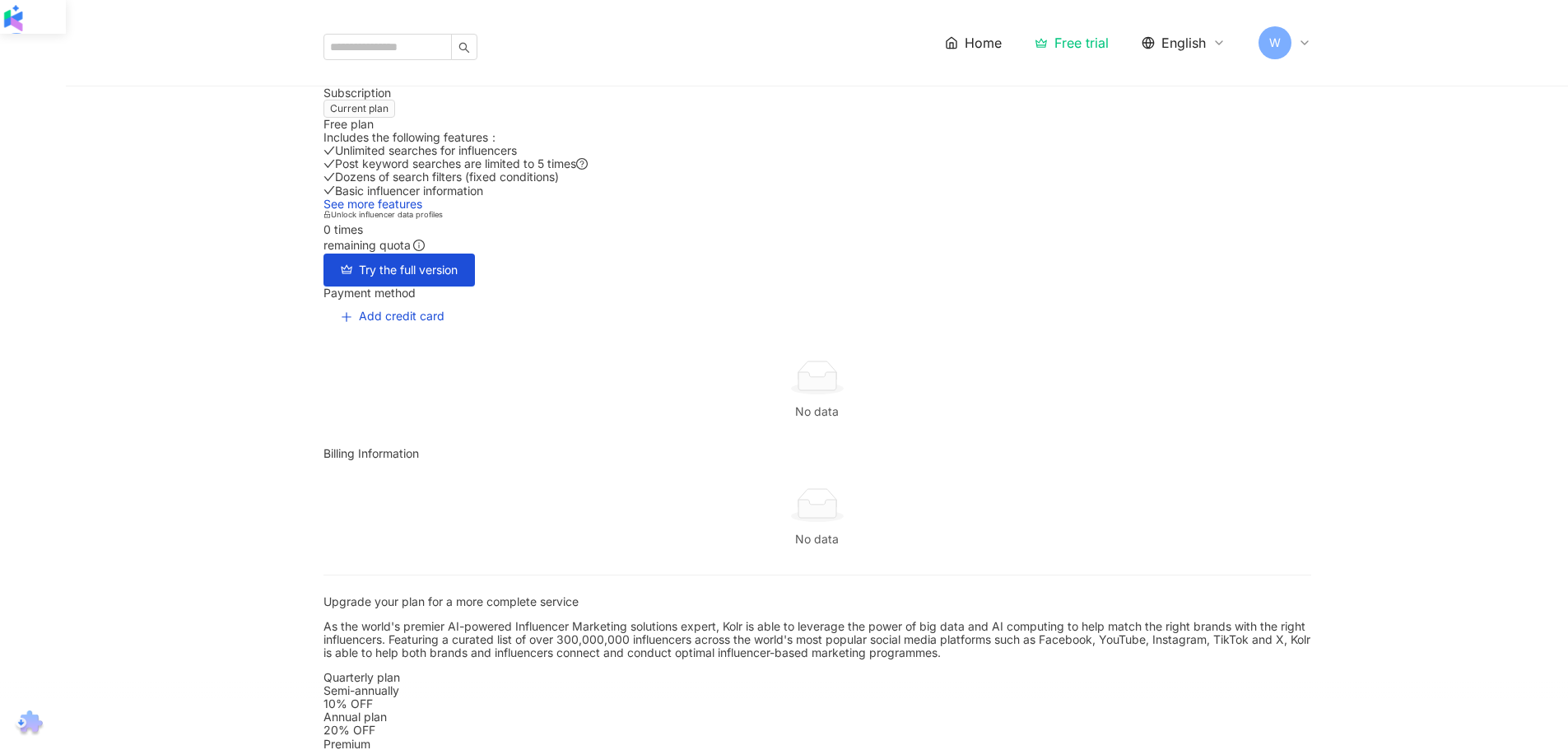
click at [971, 34] on span "Home" at bounding box center [983, 43] width 37 height 18
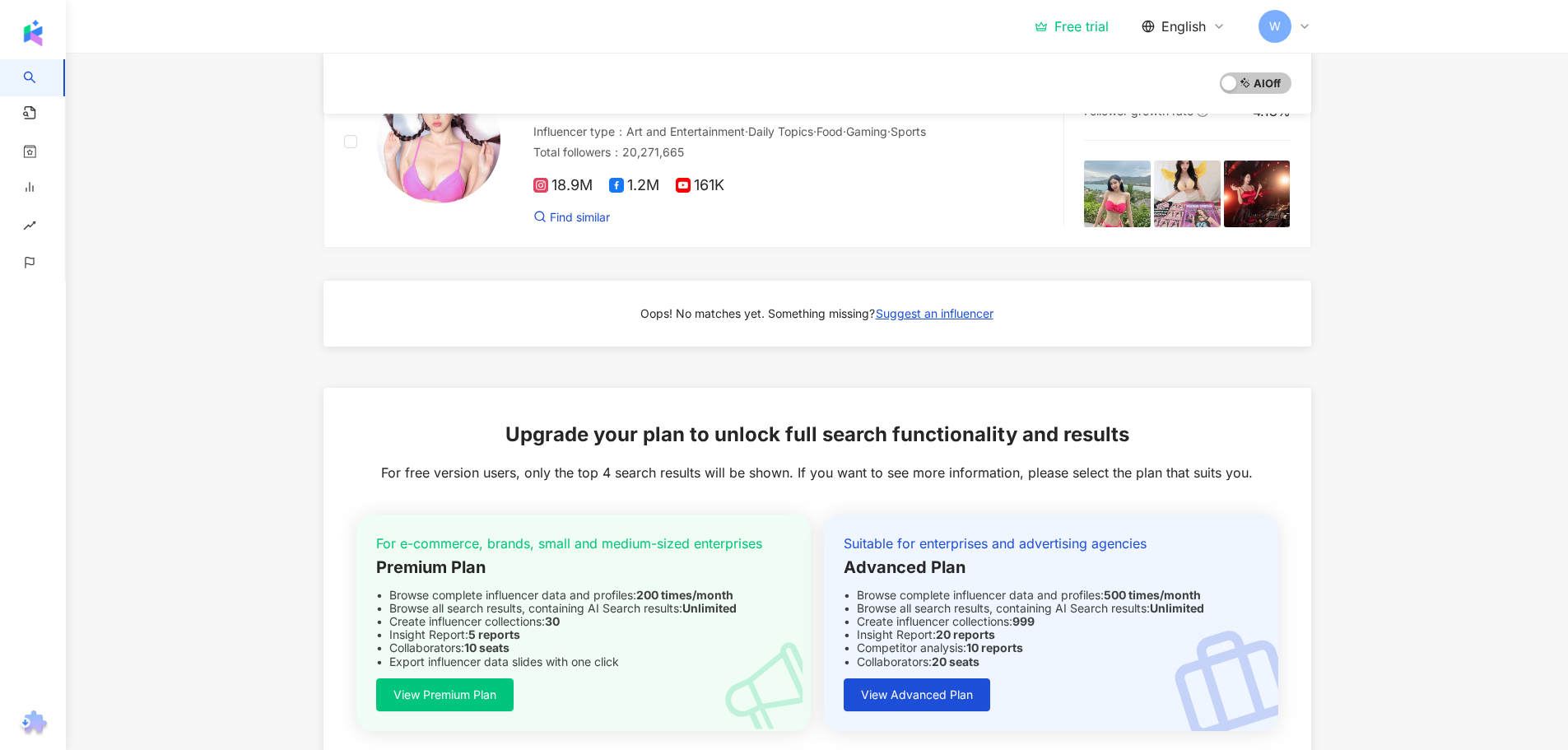
scroll to position [1179, 0]
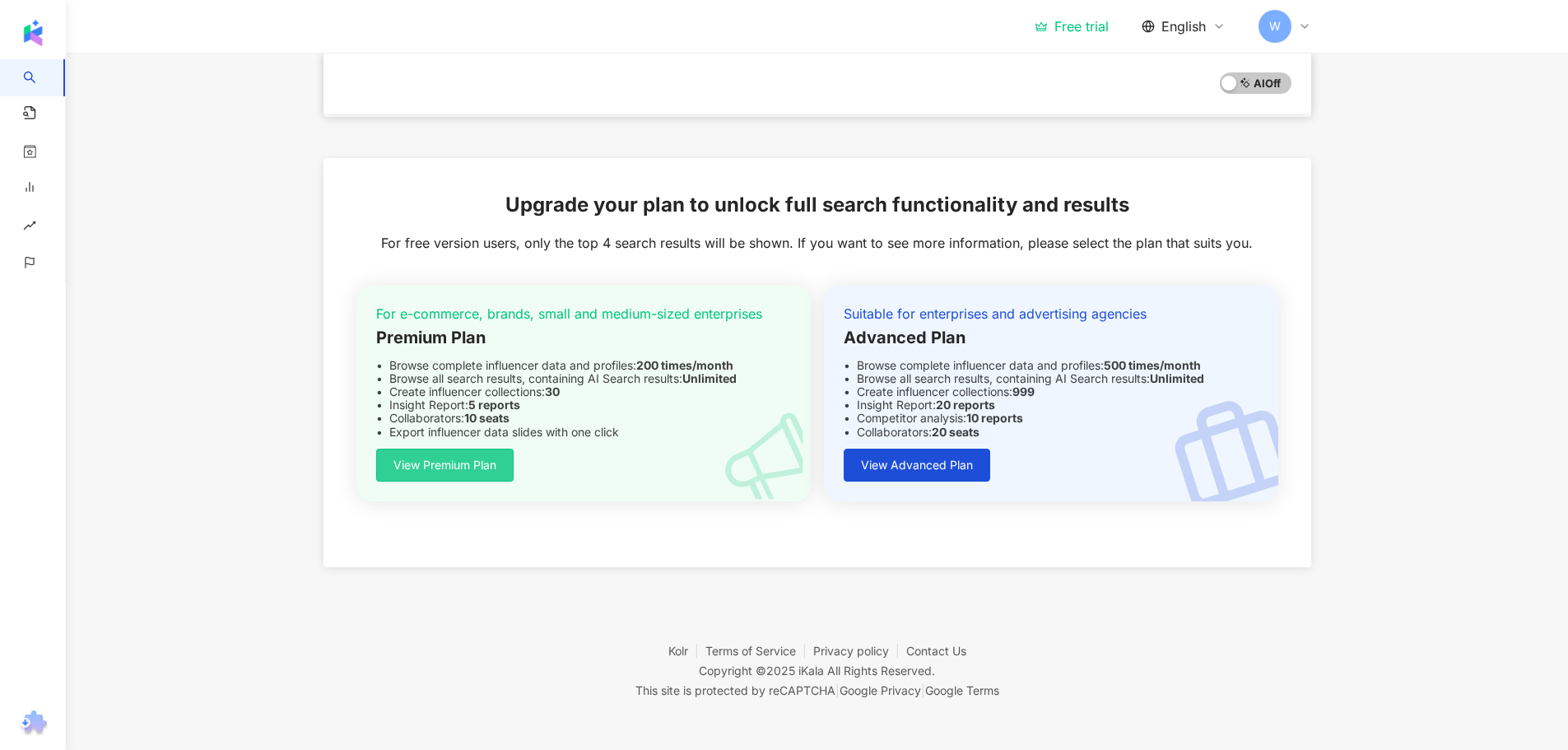
click at [462, 468] on span "View Premium Plan" at bounding box center [445, 465] width 103 height 13
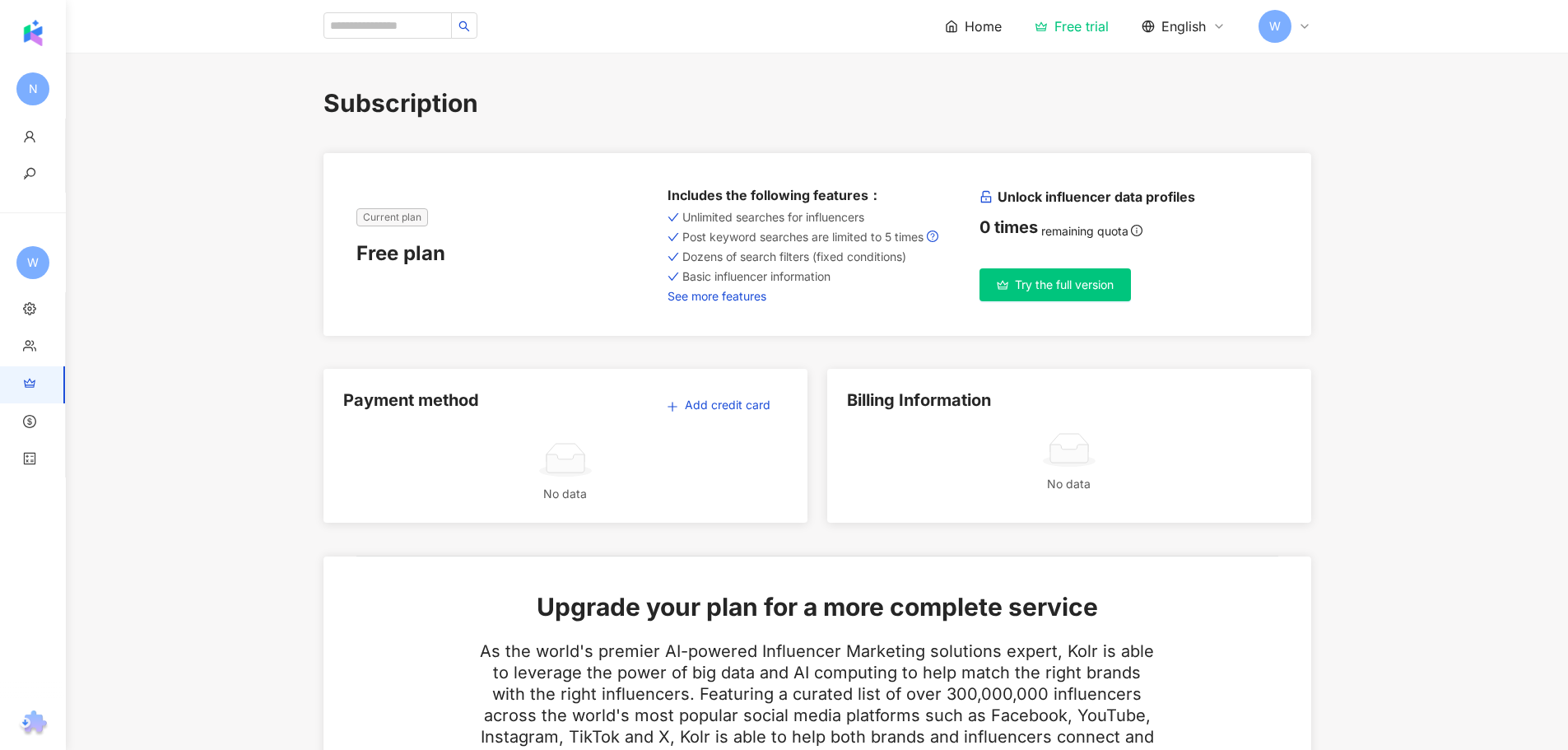
click at [698, 294] on link "See more features" at bounding box center [817, 297] width 299 height 13
